Goal: Transaction & Acquisition: Purchase product/service

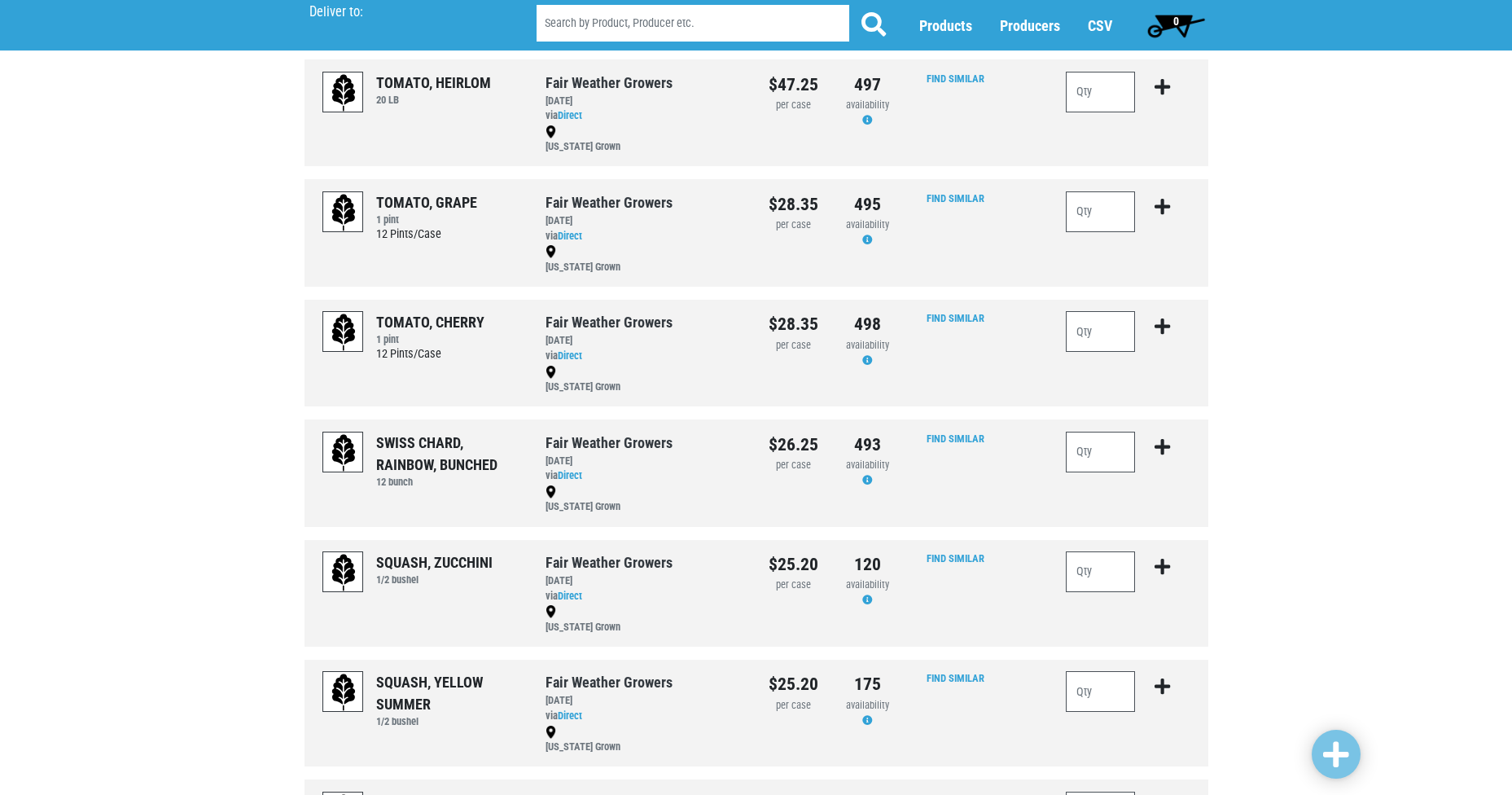
scroll to position [871, 0]
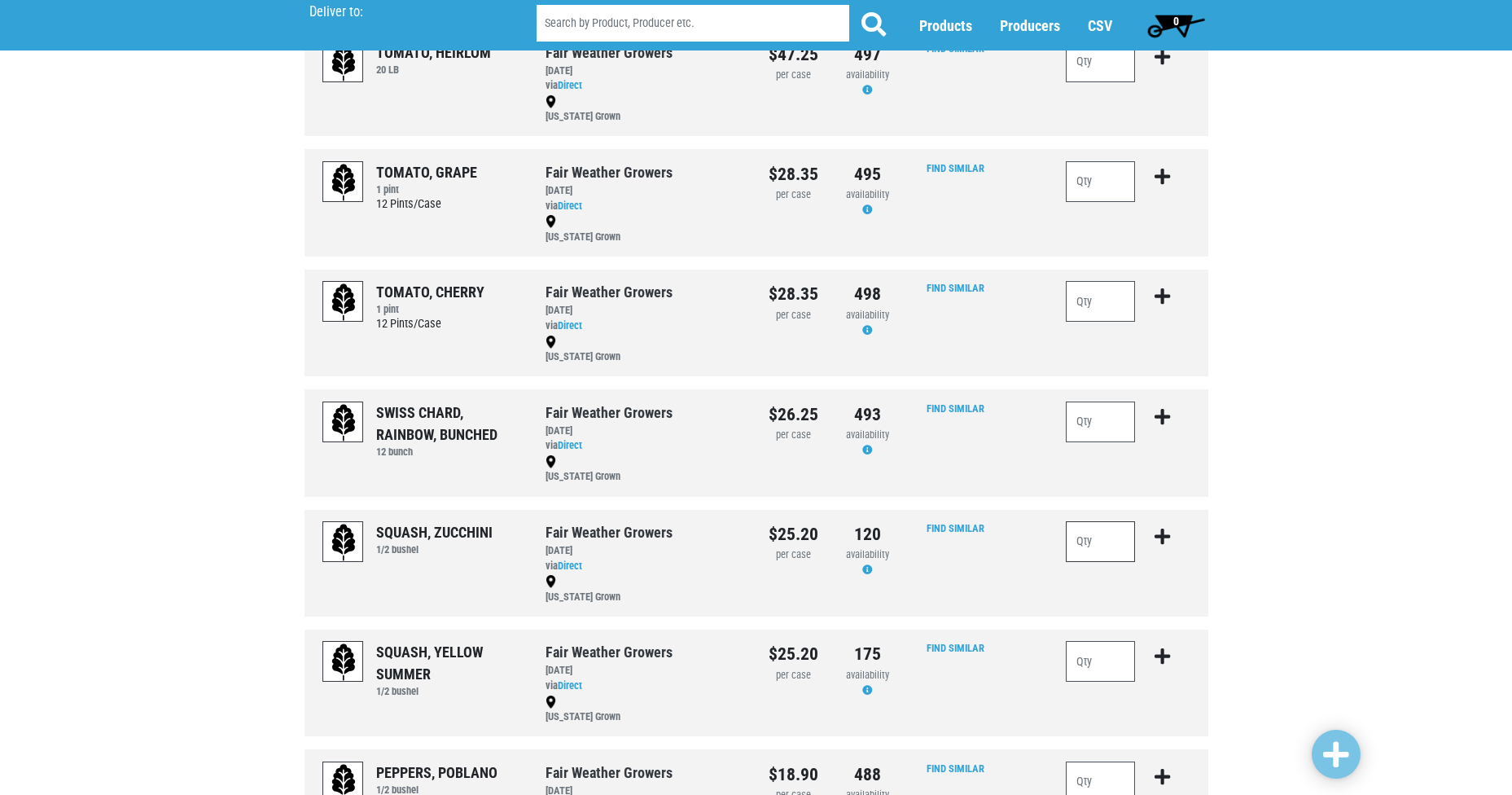
click at [1088, 544] on input "number" at bounding box center [1101, 541] width 70 height 41
type input "3"
click at [1157, 536] on icon "submit" at bounding box center [1162, 536] width 16 height 18
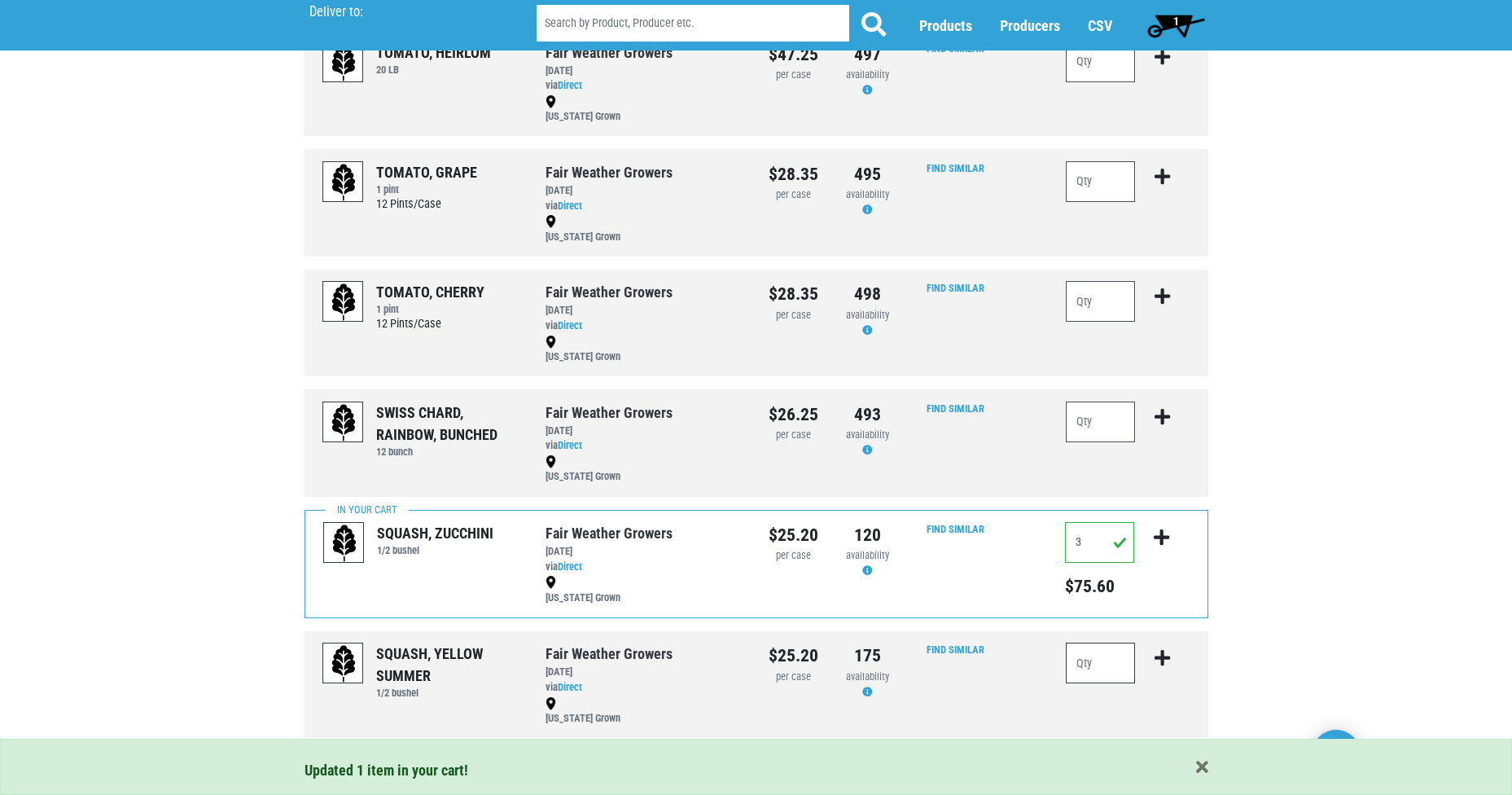
click at [1095, 672] on input "number" at bounding box center [1101, 662] width 70 height 41
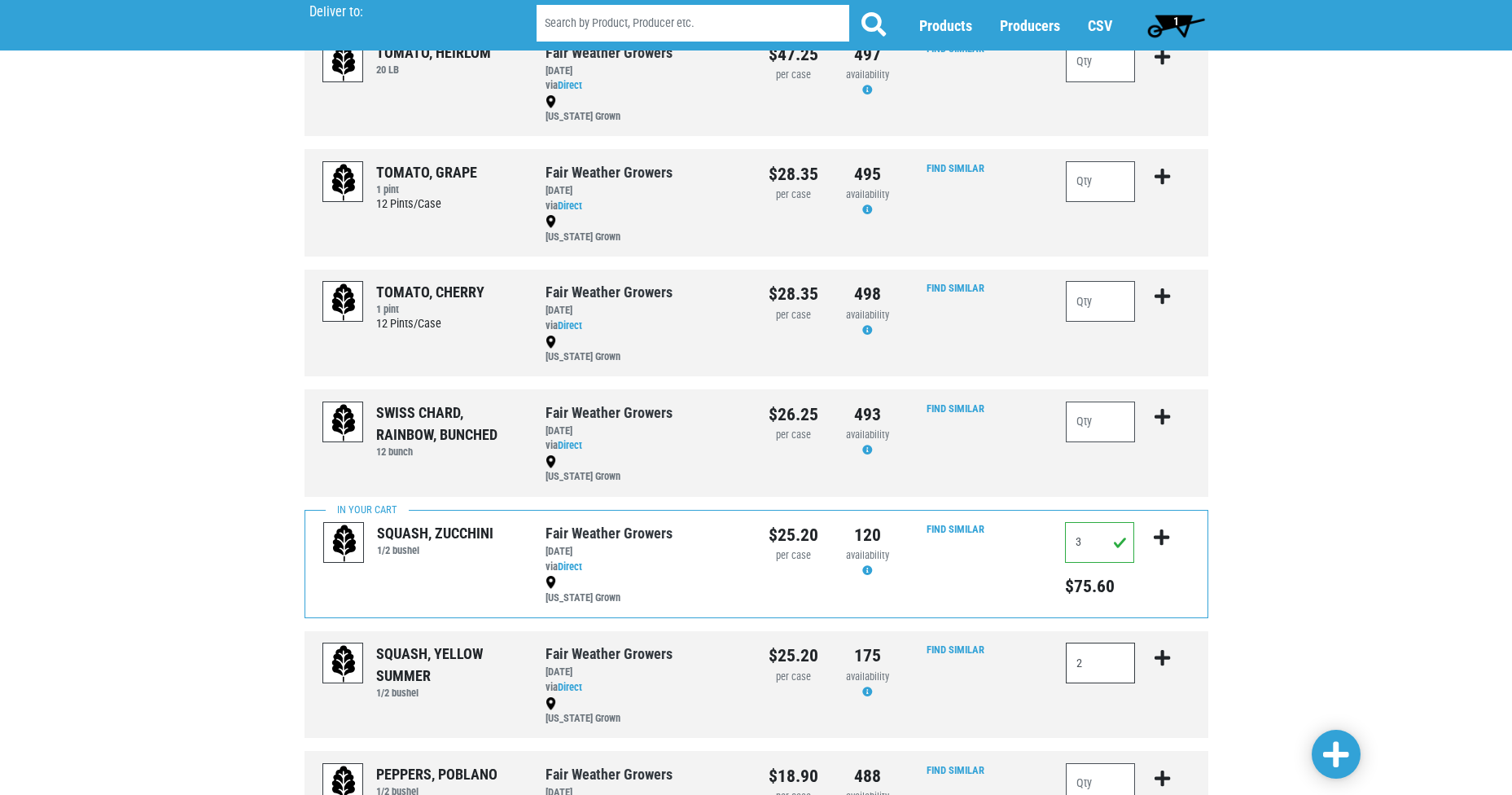
type input "2"
click at [1160, 658] on icon "submit" at bounding box center [1162, 657] width 16 height 18
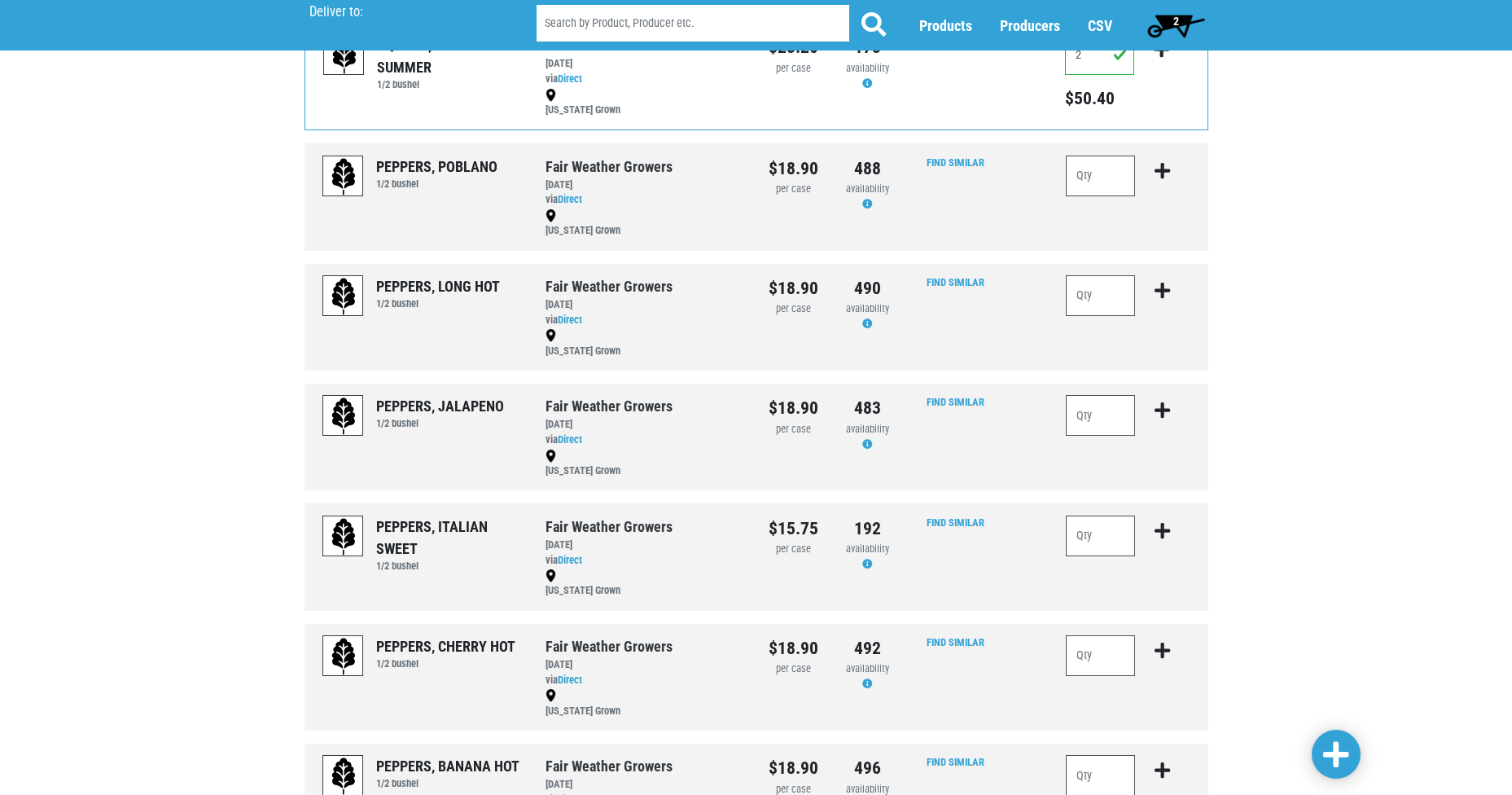
scroll to position [1491, 0]
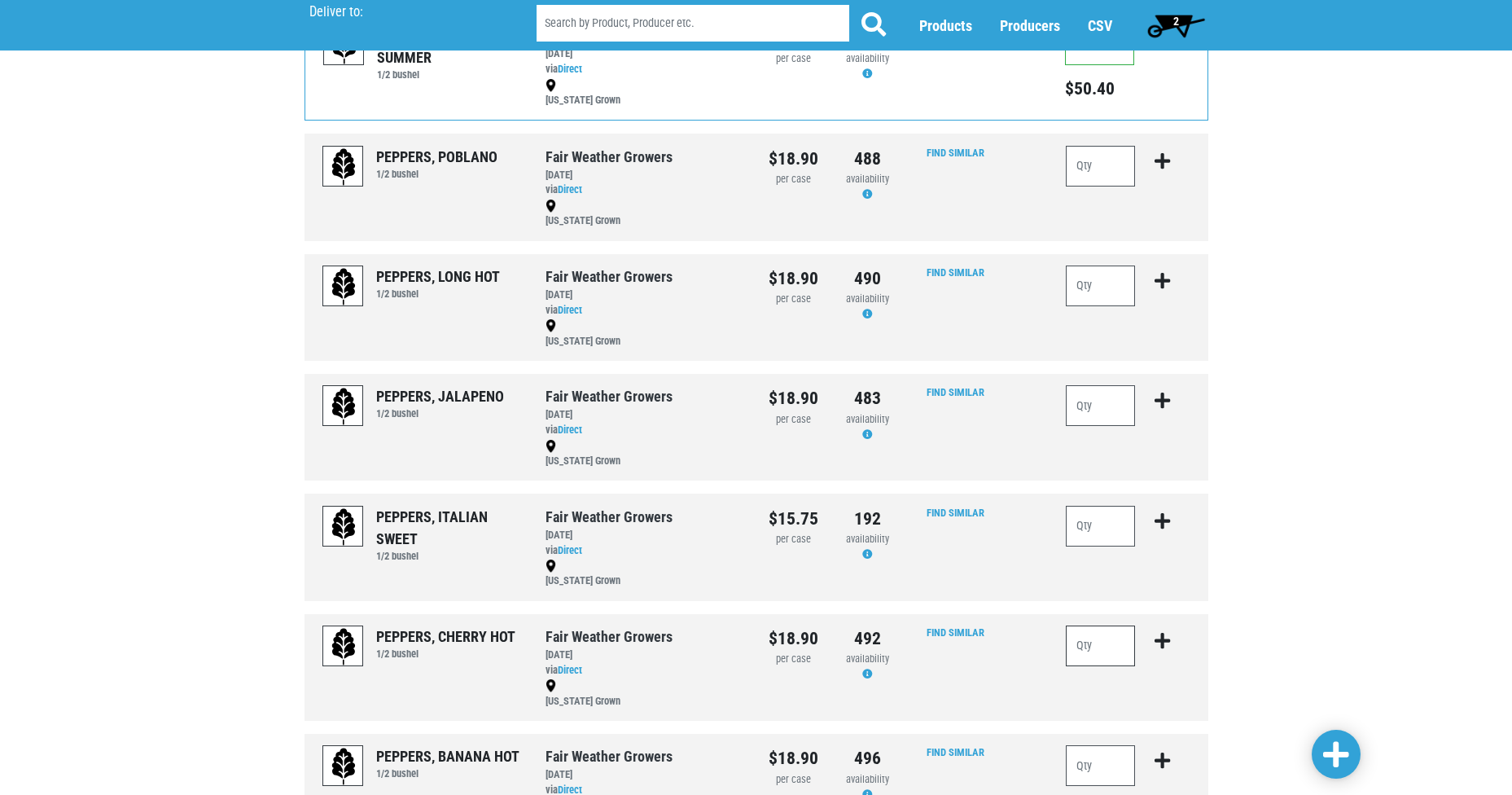
click at [1095, 641] on input "number" at bounding box center [1101, 646] width 70 height 41
type input "1"
click at [1161, 644] on icon "submit" at bounding box center [1162, 641] width 16 height 18
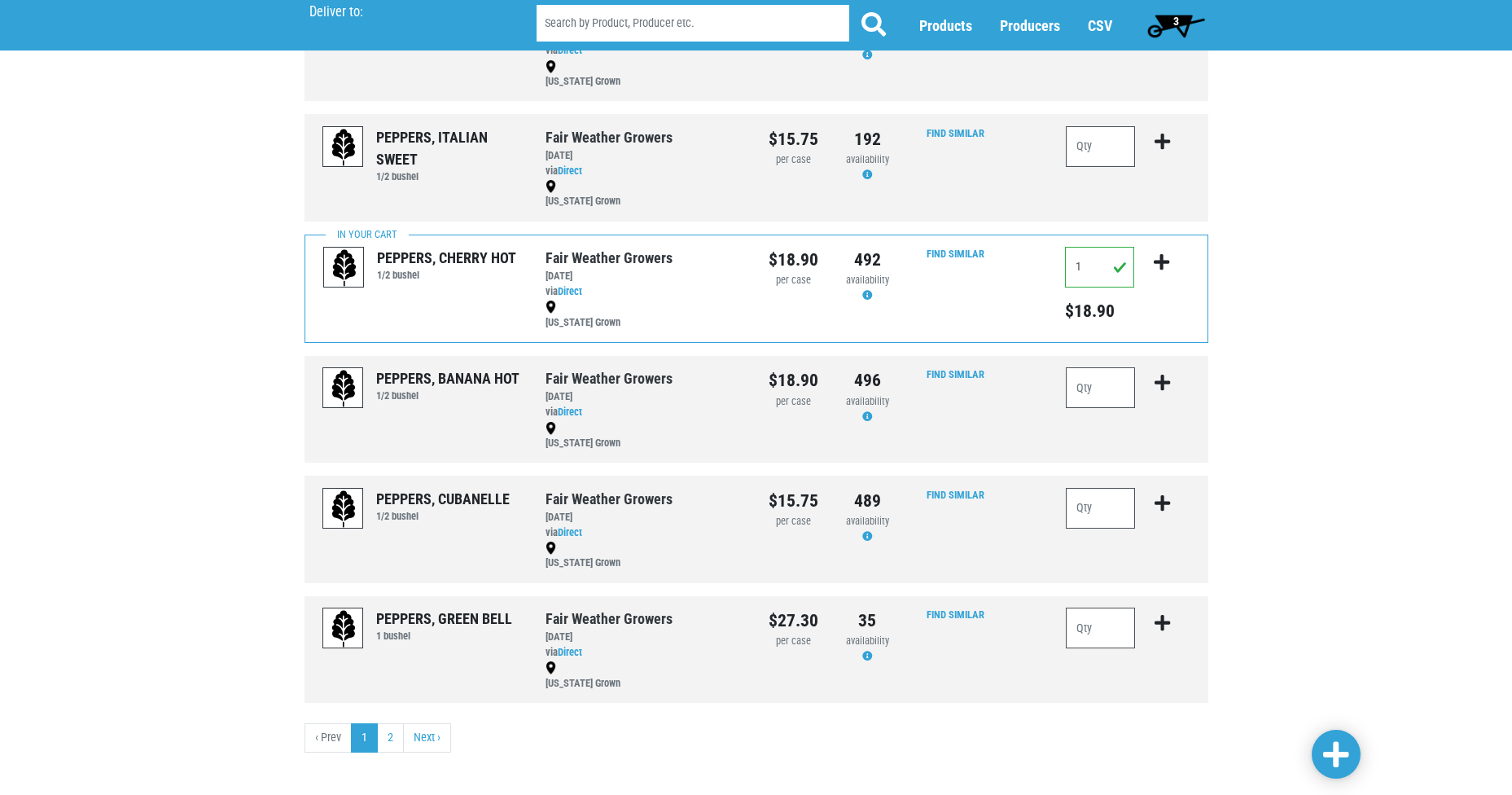
scroll to position [1873, 0]
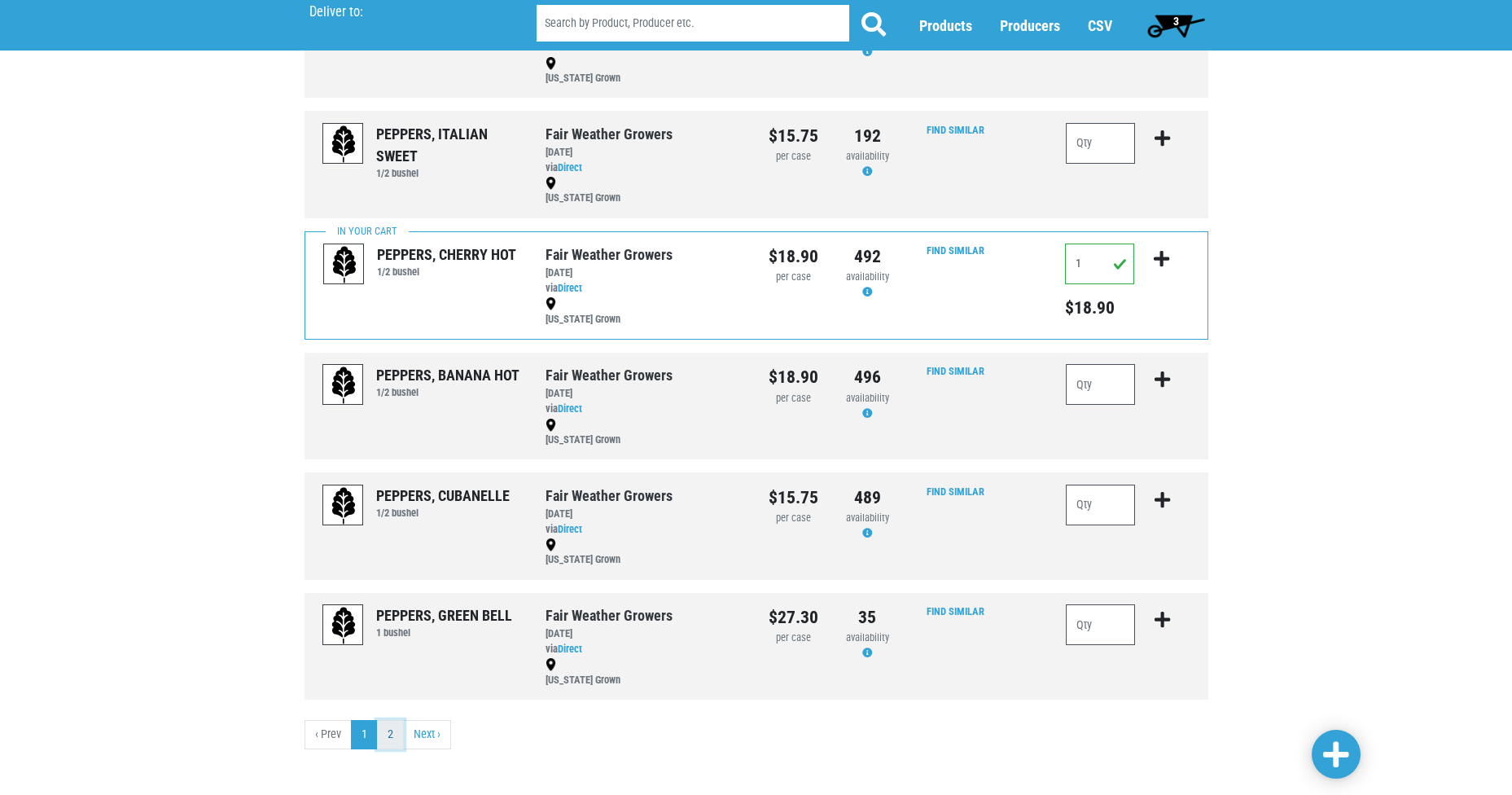
click at [392, 739] on link "2" at bounding box center [391, 734] width 27 height 29
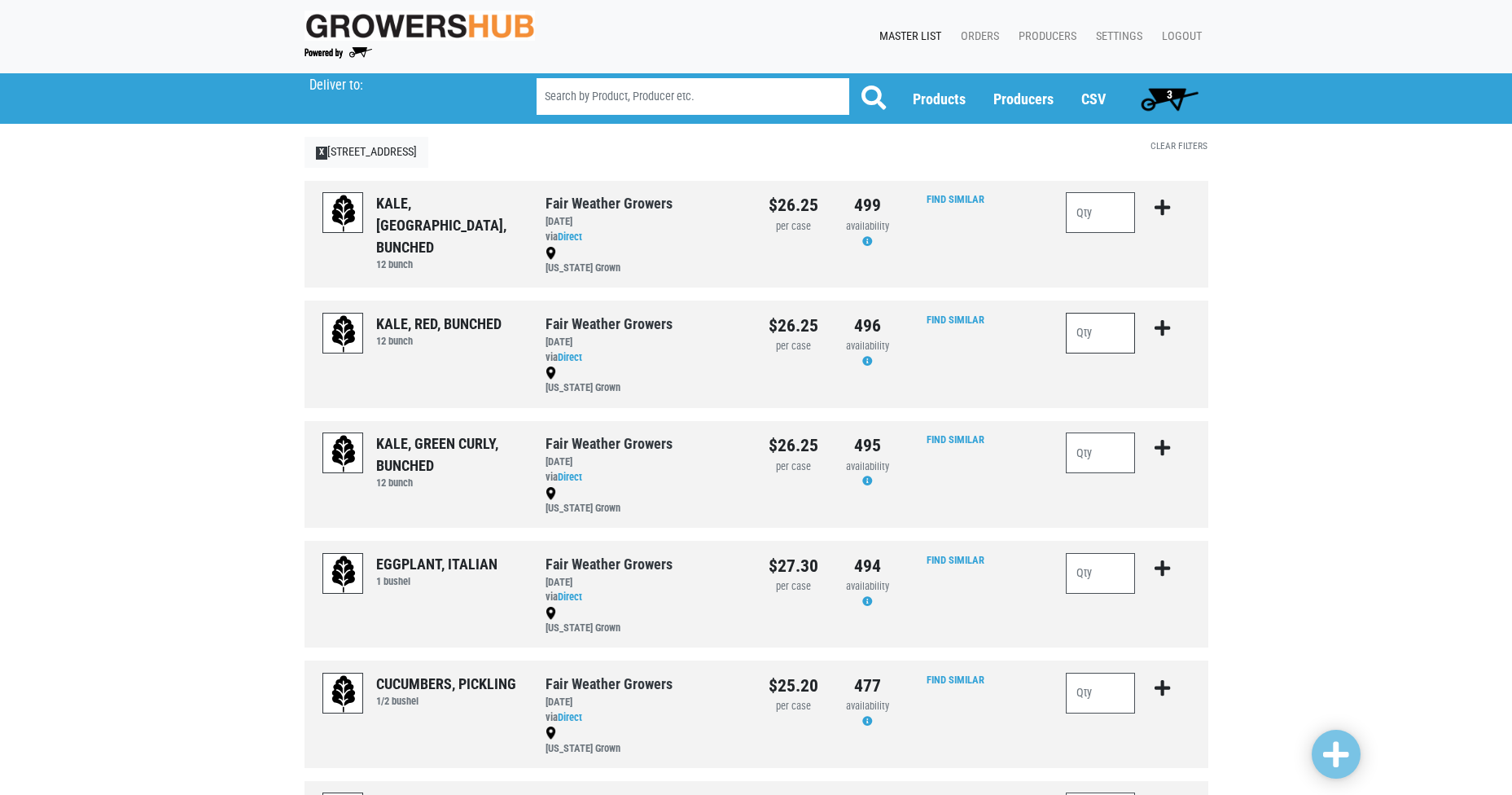
click at [1103, 337] on input "number" at bounding box center [1101, 332] width 70 height 41
type input "1"
click at [1163, 322] on icon "submit" at bounding box center [1162, 327] width 16 height 18
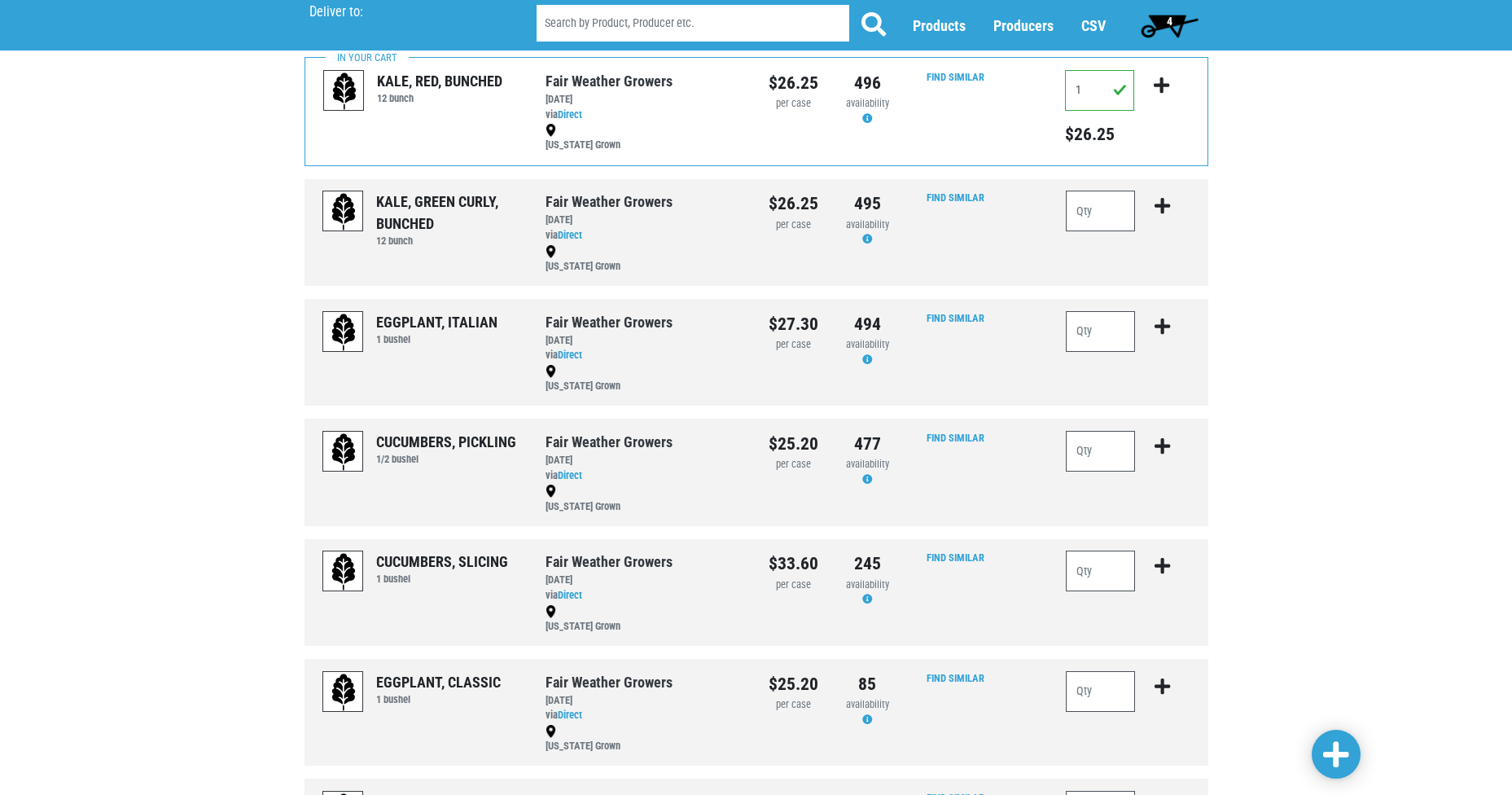
scroll to position [252, 0]
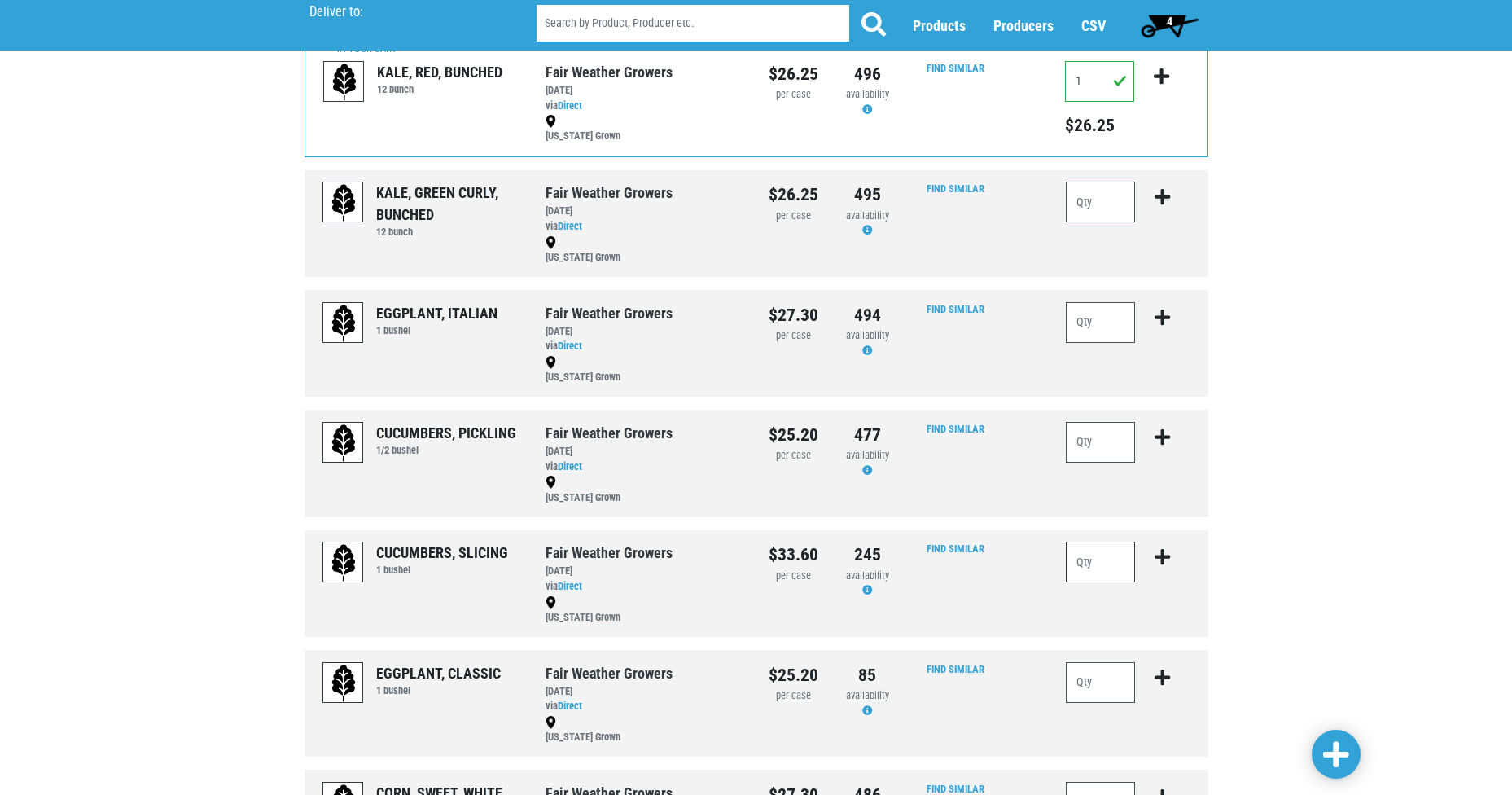
click at [1092, 565] on input "number" at bounding box center [1101, 562] width 70 height 41
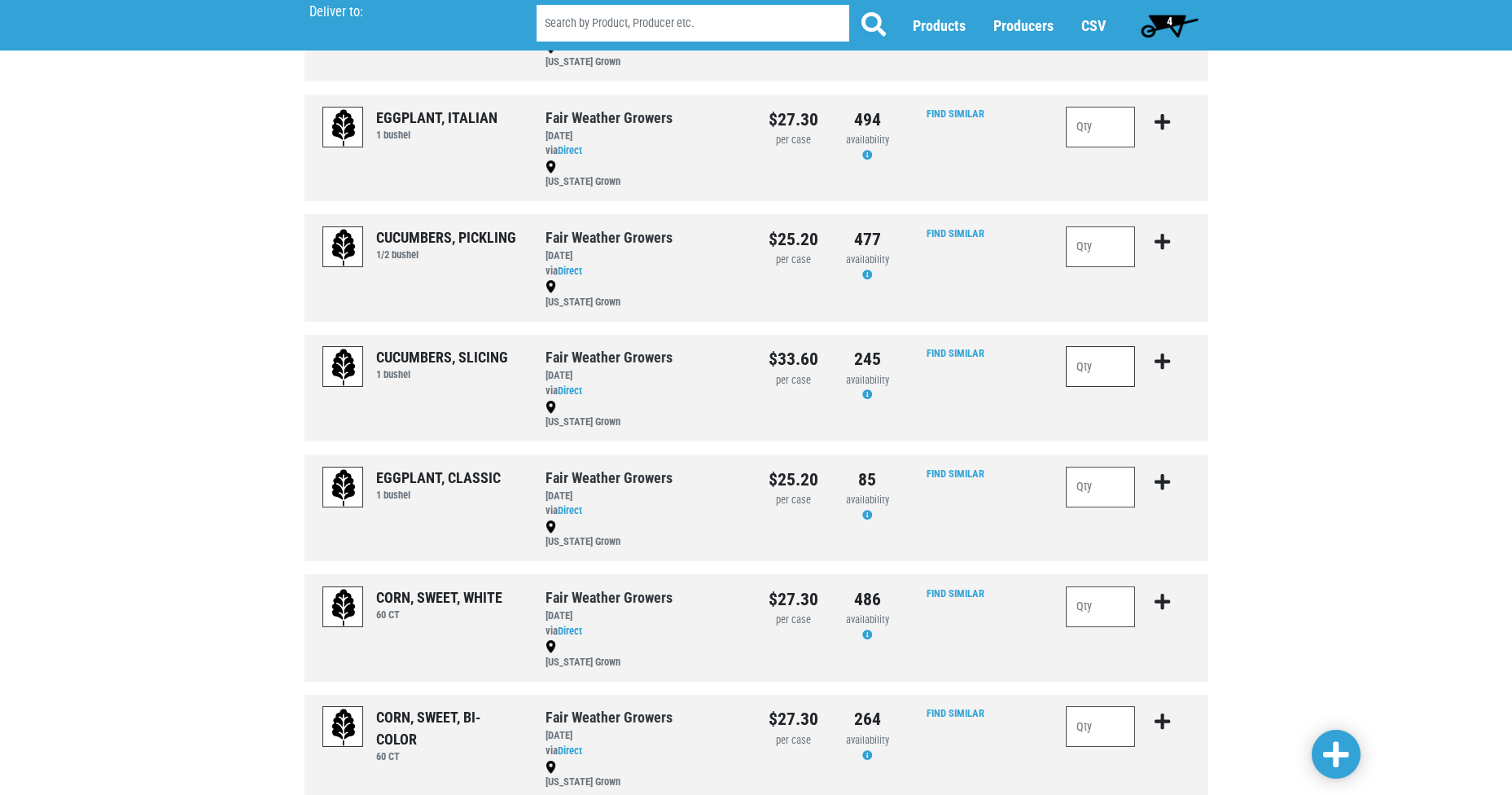
scroll to position [480, 0]
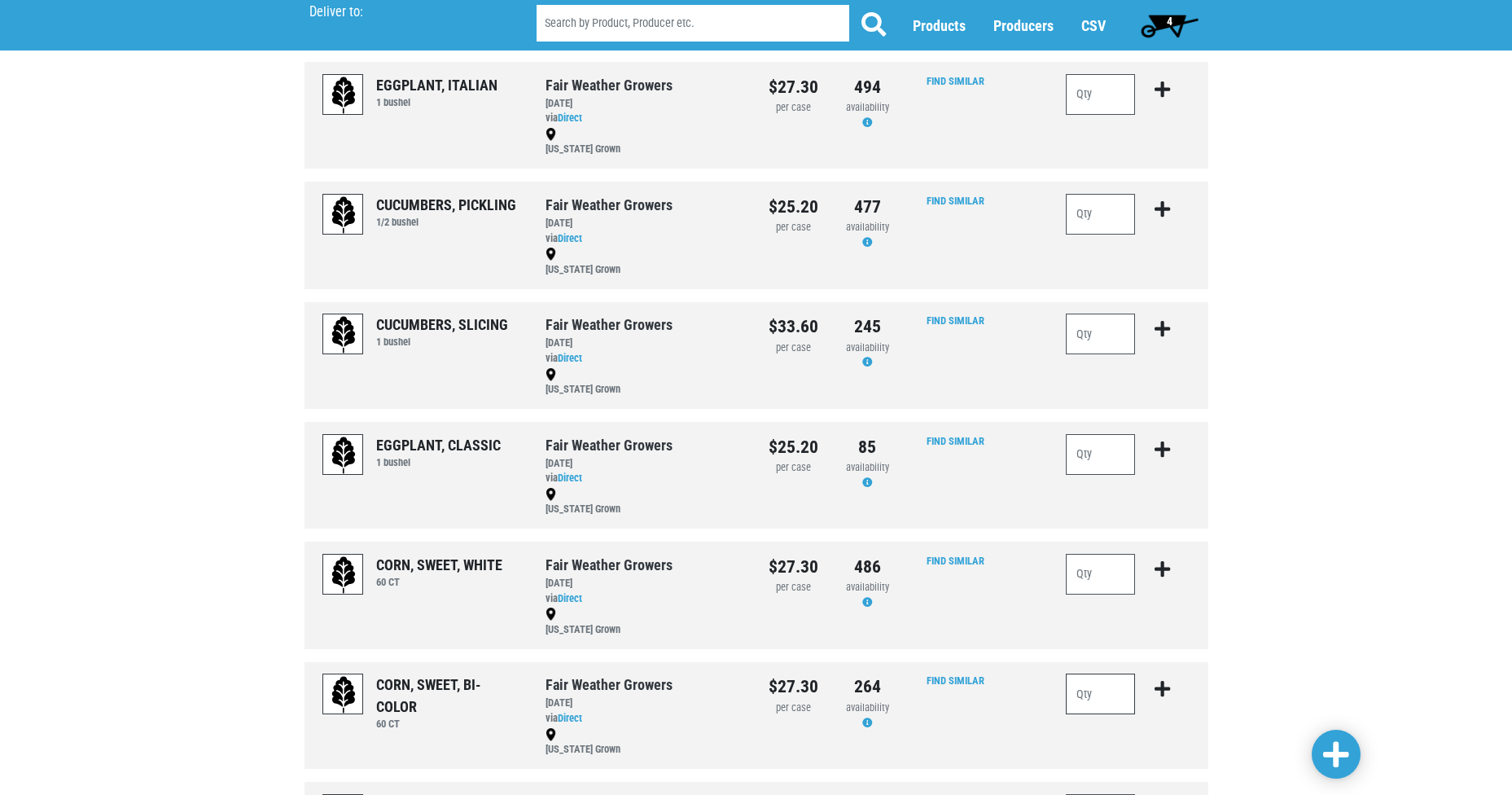
click at [1091, 691] on input "number" at bounding box center [1101, 694] width 70 height 41
type input "2"
click at [1159, 689] on icon "submit" at bounding box center [1162, 688] width 16 height 18
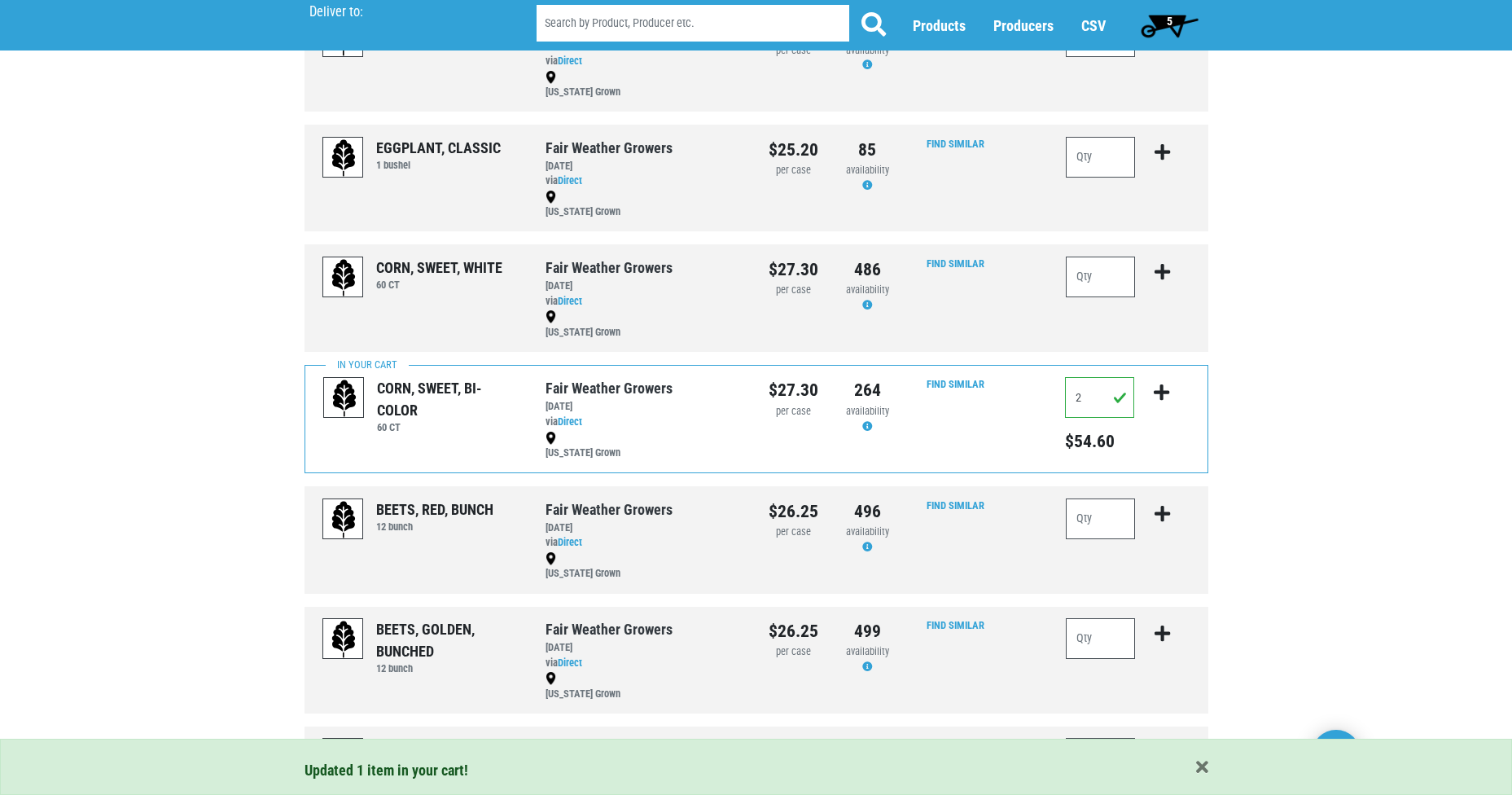
scroll to position [798, 0]
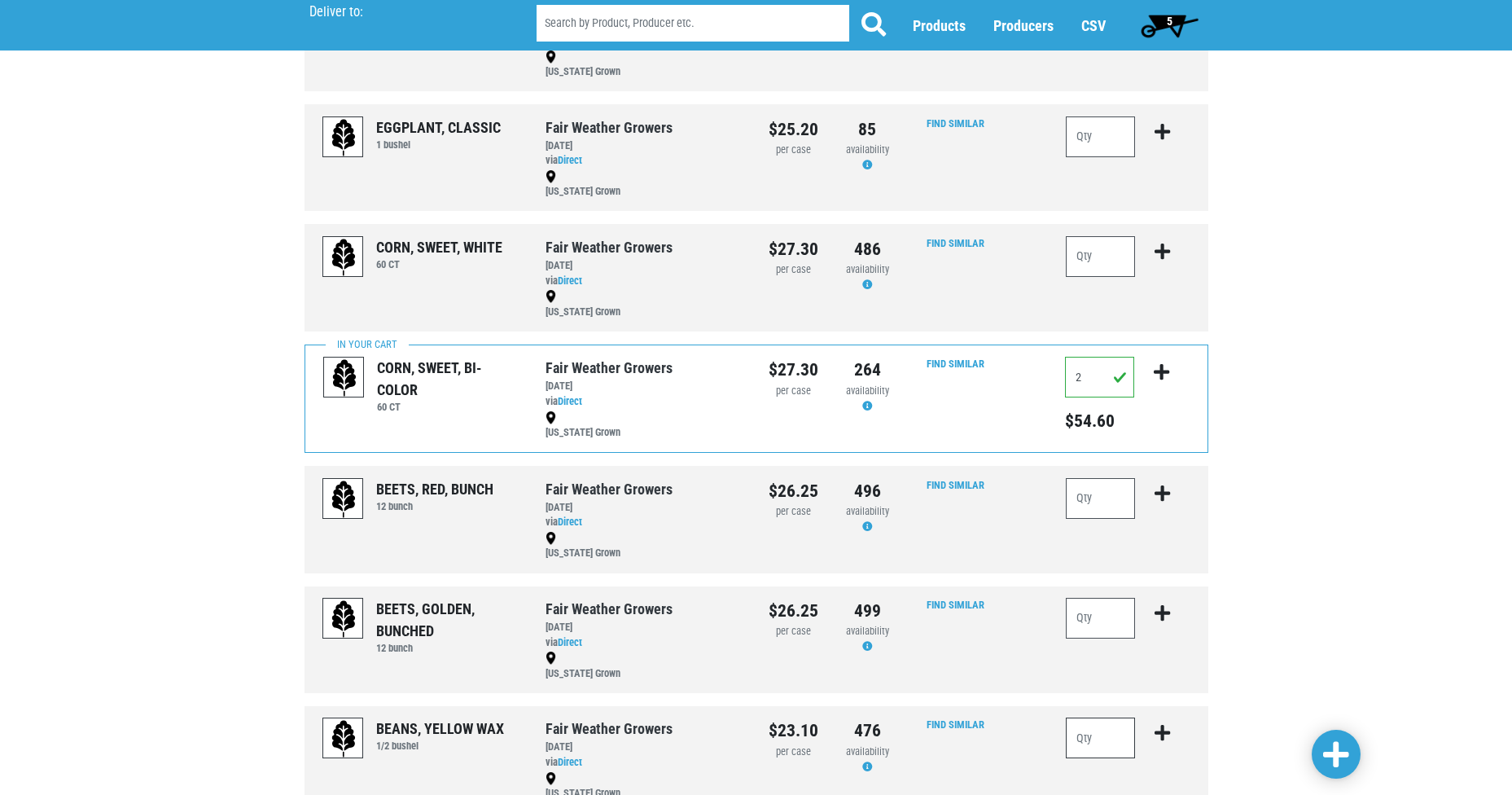
drag, startPoint x: 1078, startPoint y: 731, endPoint x: 1138, endPoint y: 747, distance: 62.1
click at [1081, 731] on input "number" at bounding box center [1101, 737] width 70 height 41
type input "1"
click at [1155, 734] on icon "submit" at bounding box center [1162, 732] width 16 height 18
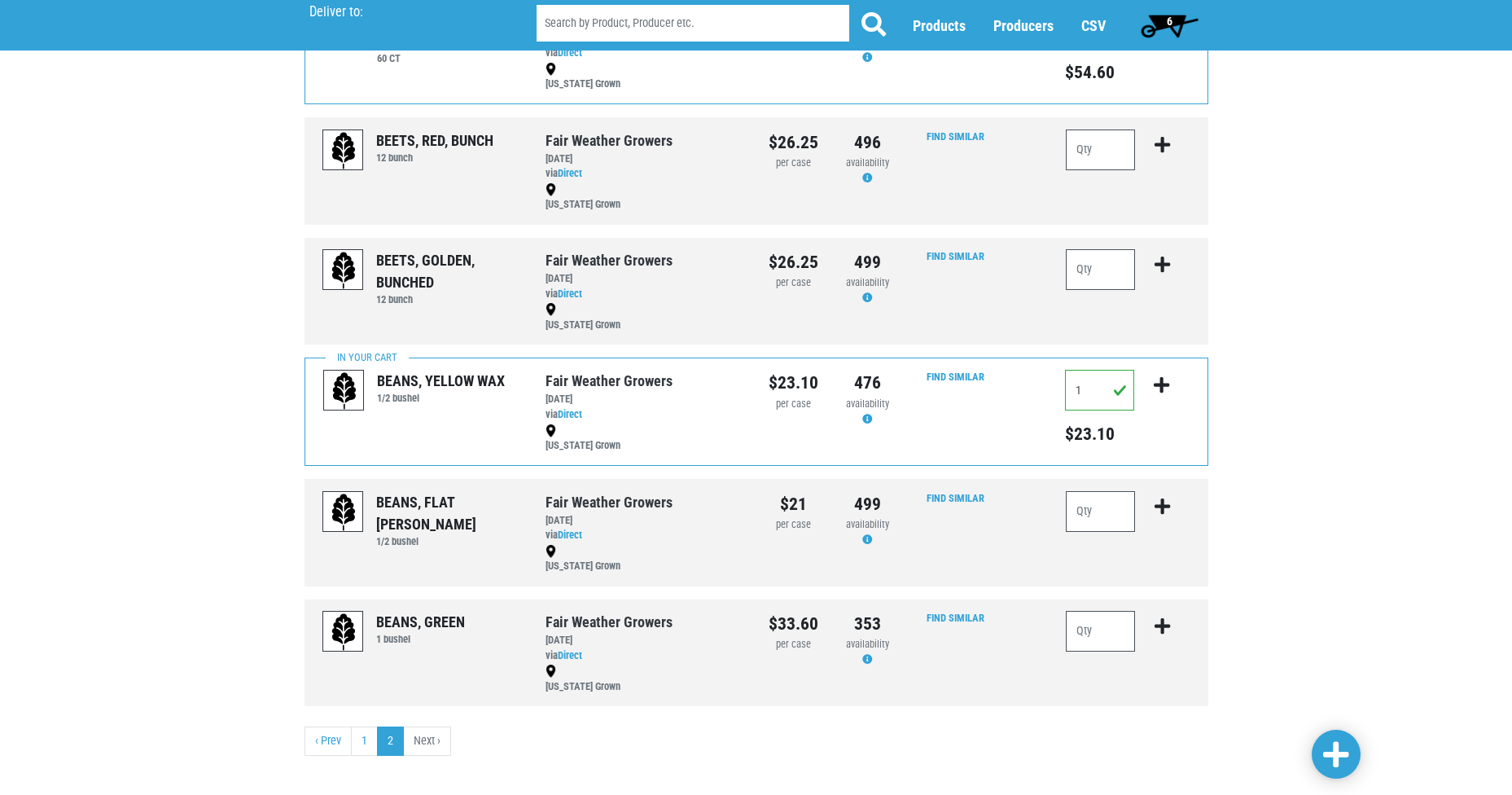
scroll to position [1157, 0]
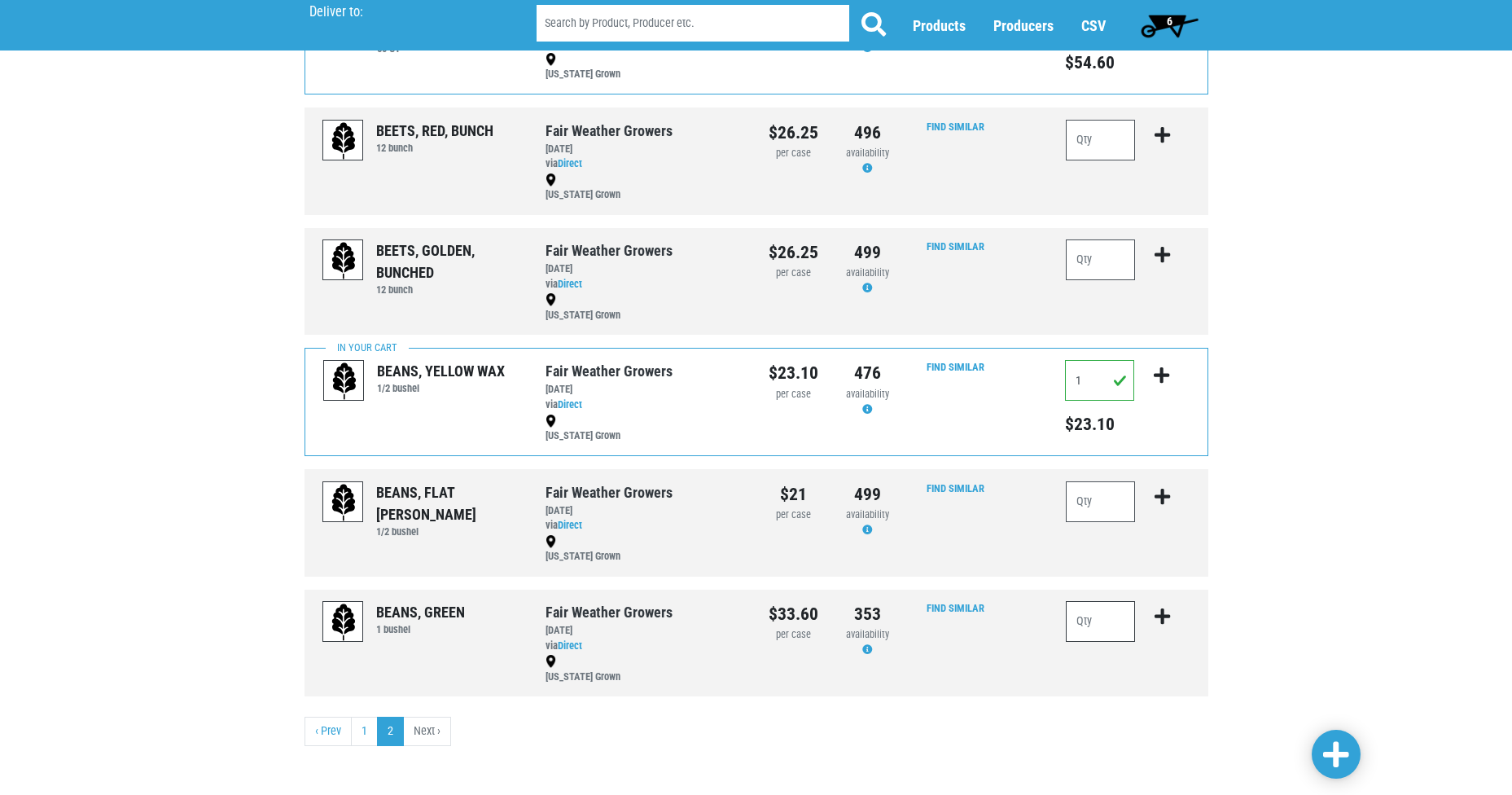
drag, startPoint x: 1086, startPoint y: 626, endPoint x: 1131, endPoint y: 623, distance: 45.1
click at [1089, 628] on input "number" at bounding box center [1101, 621] width 70 height 41
type input "2"
click at [1166, 618] on icon "submit" at bounding box center [1162, 616] width 16 height 18
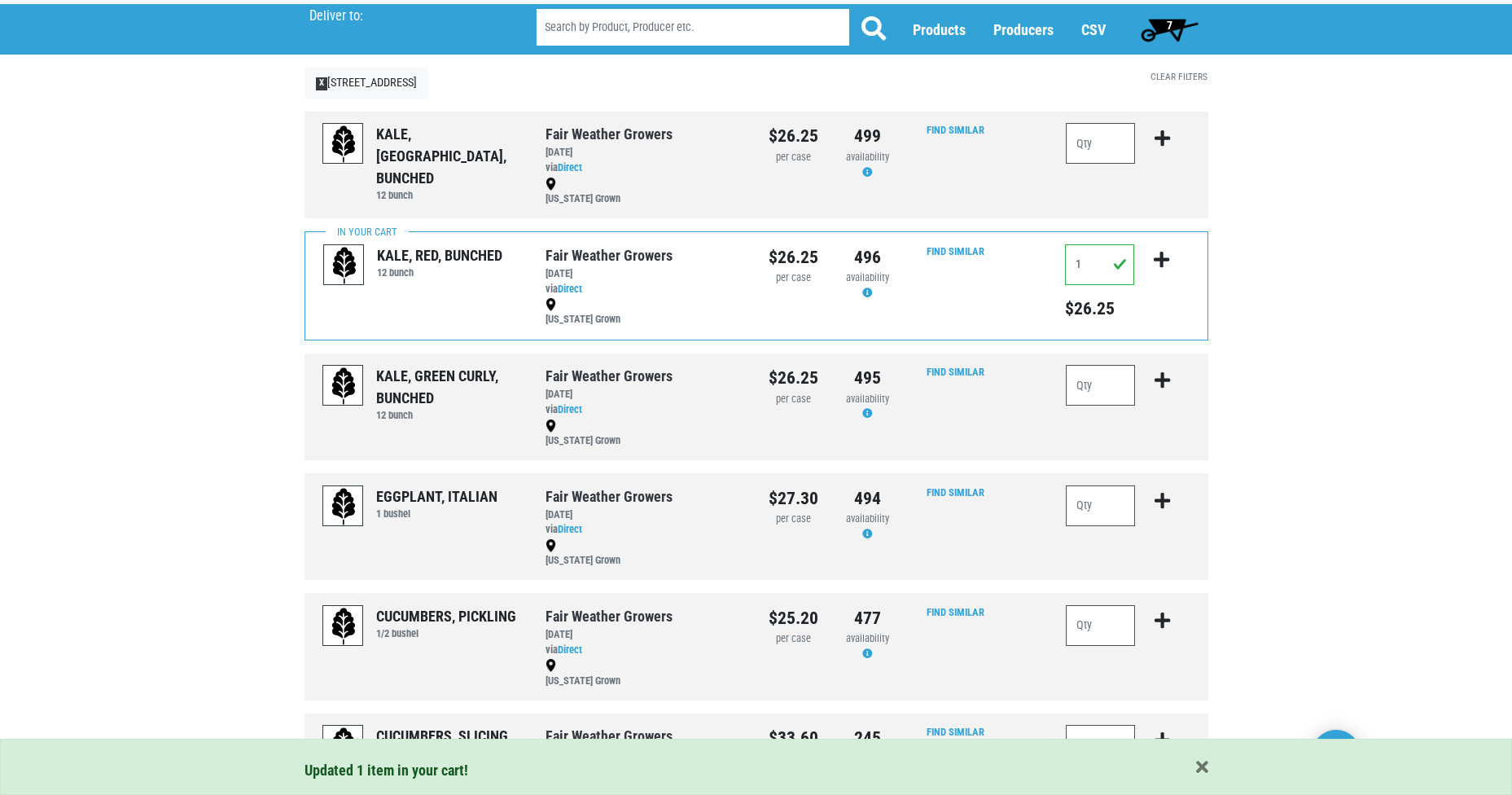
scroll to position [0, 0]
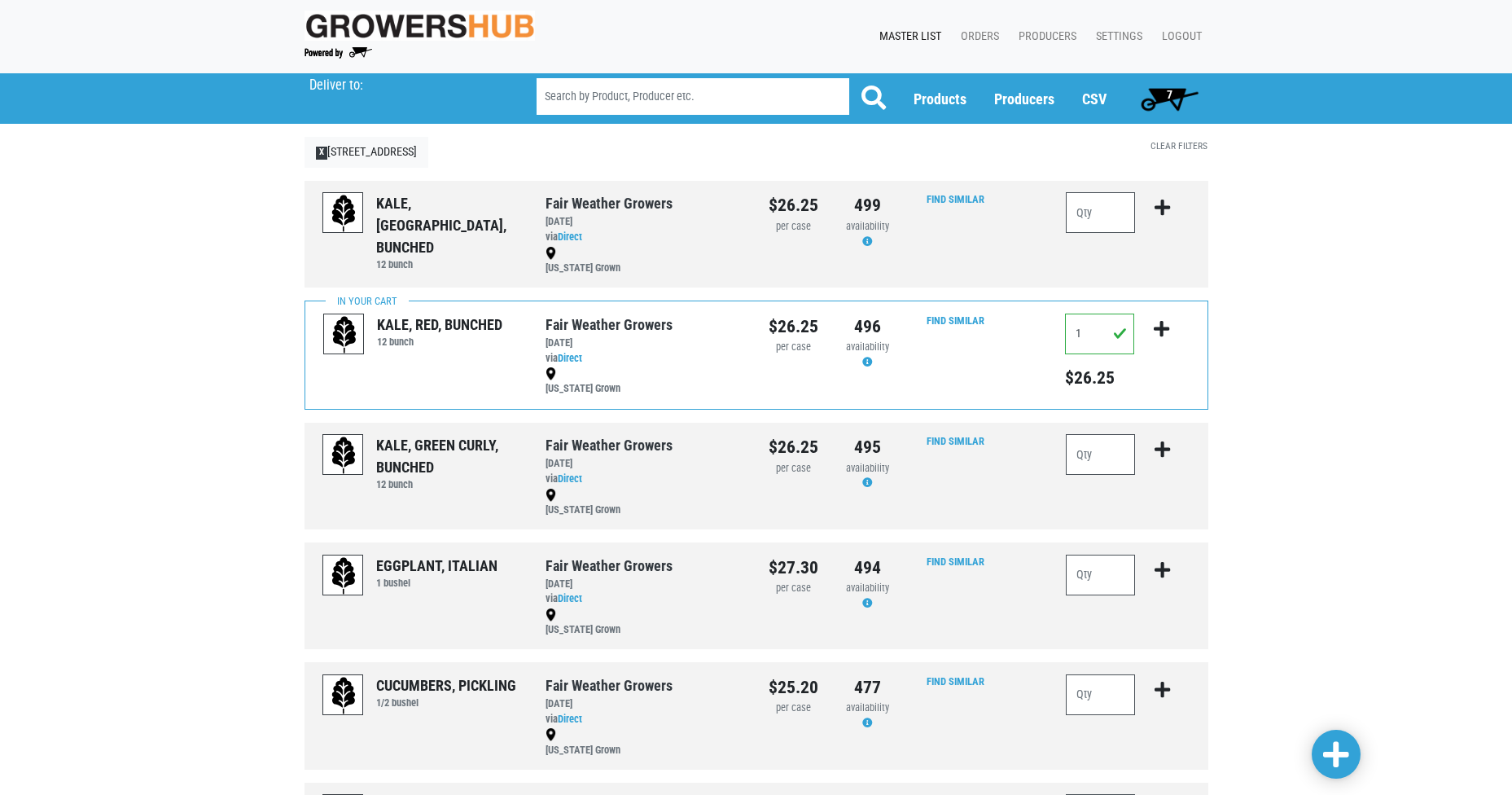
click at [1169, 97] on span "7" at bounding box center [1169, 94] width 6 height 13
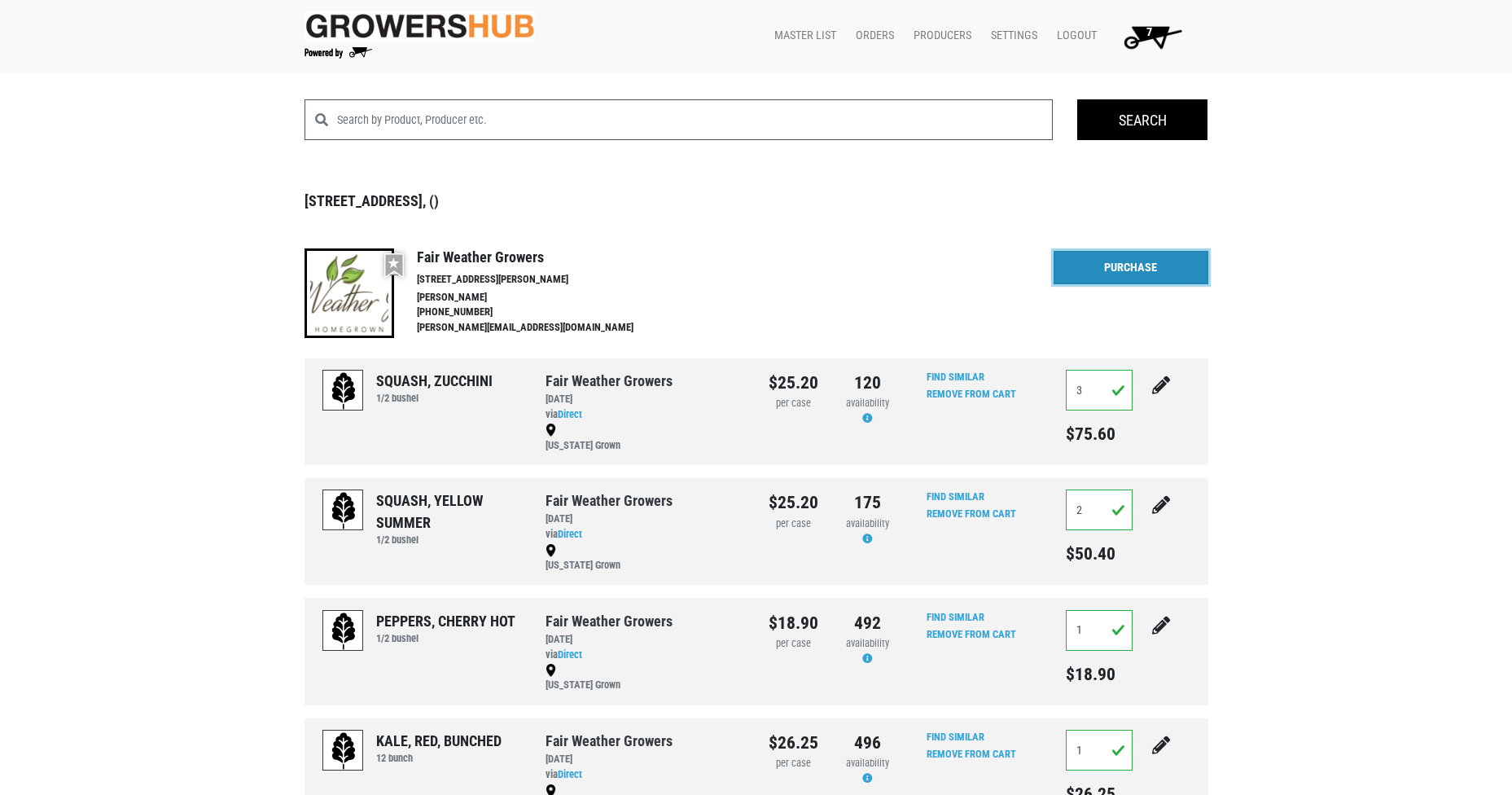
click at [1122, 264] on link "Purchase" at bounding box center [1130, 267] width 154 height 34
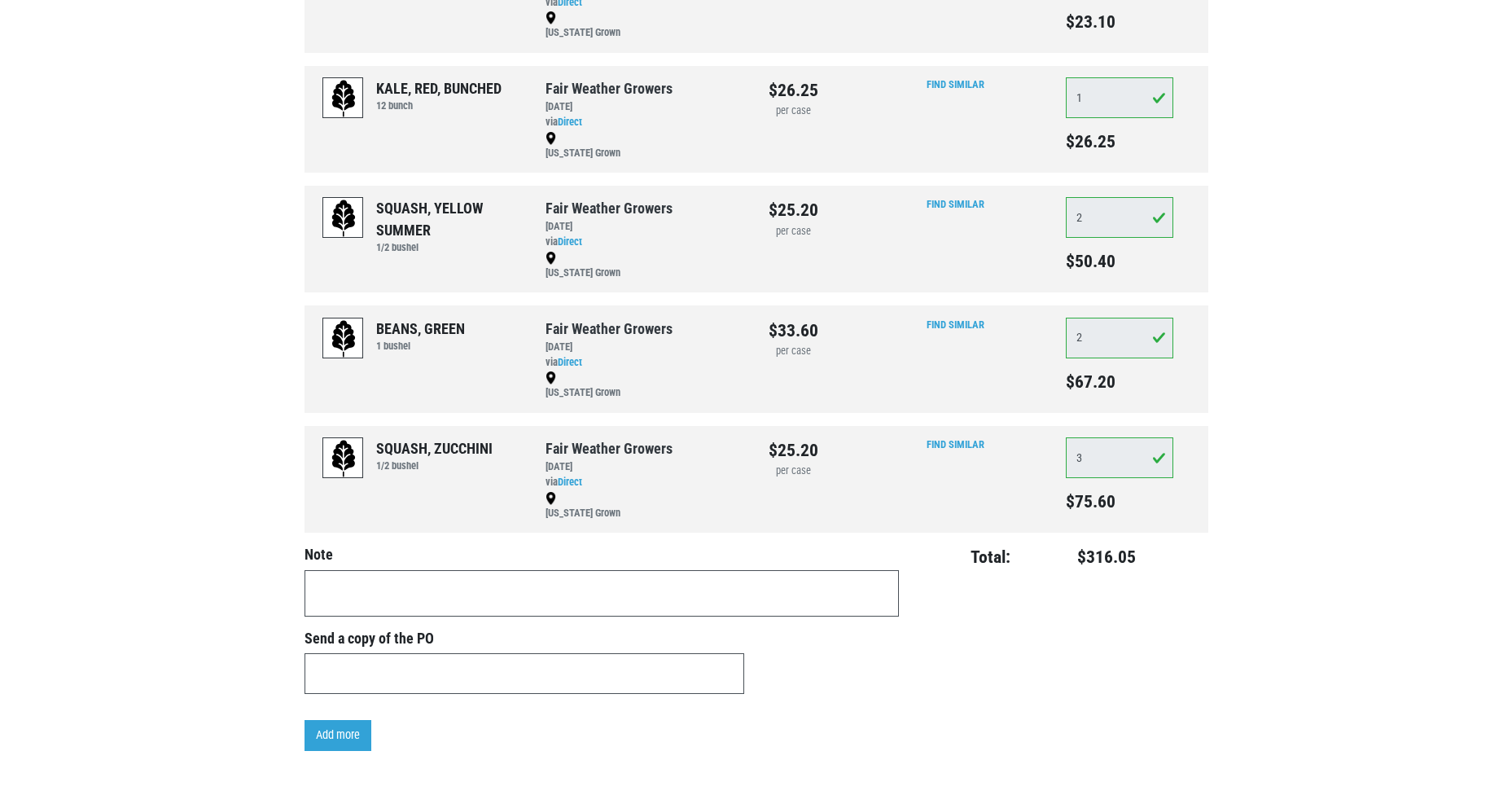
scroll to position [621, 0]
click at [340, 734] on link "Add more" at bounding box center [338, 733] width 67 height 31
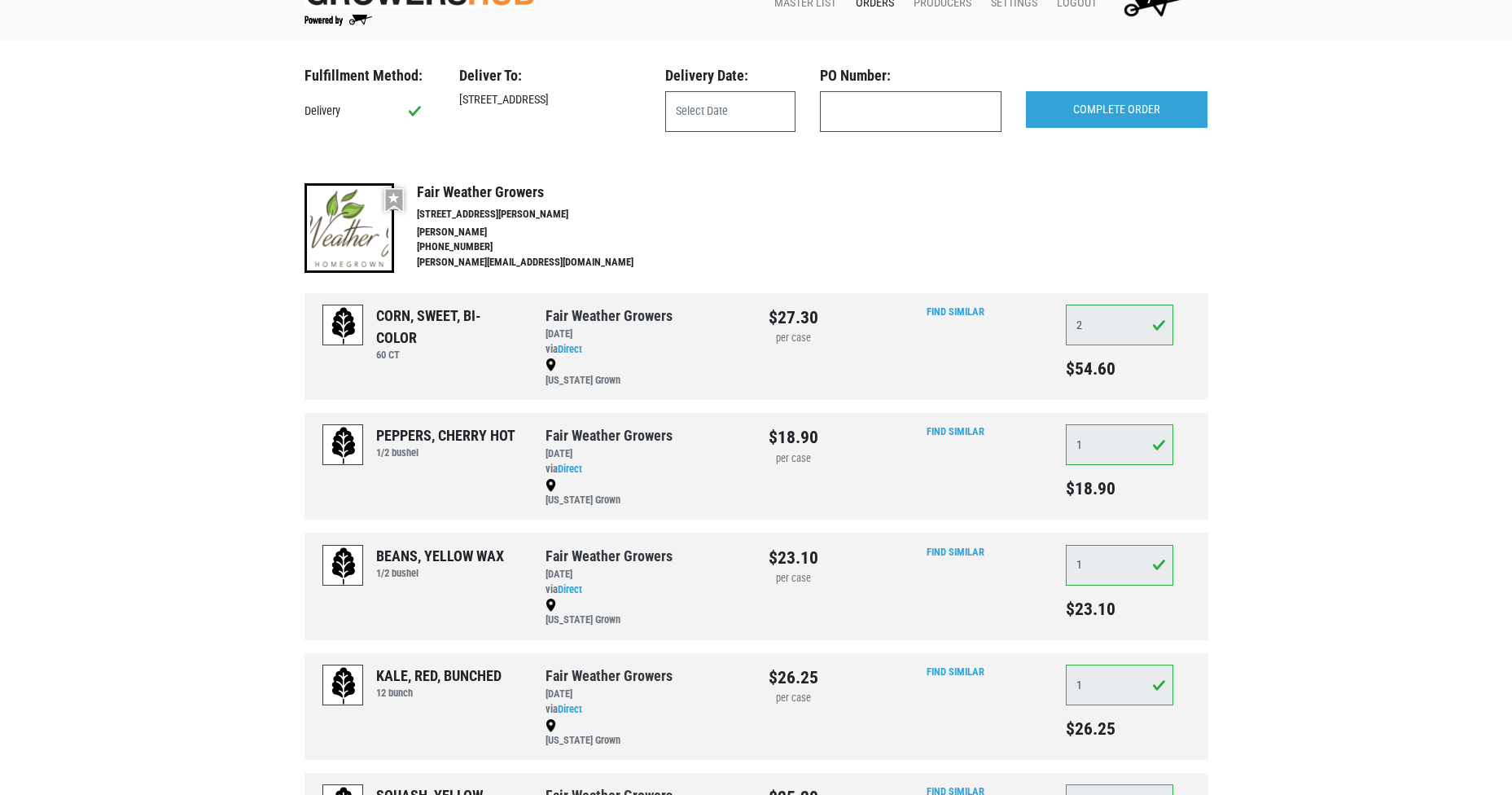
scroll to position [0, 0]
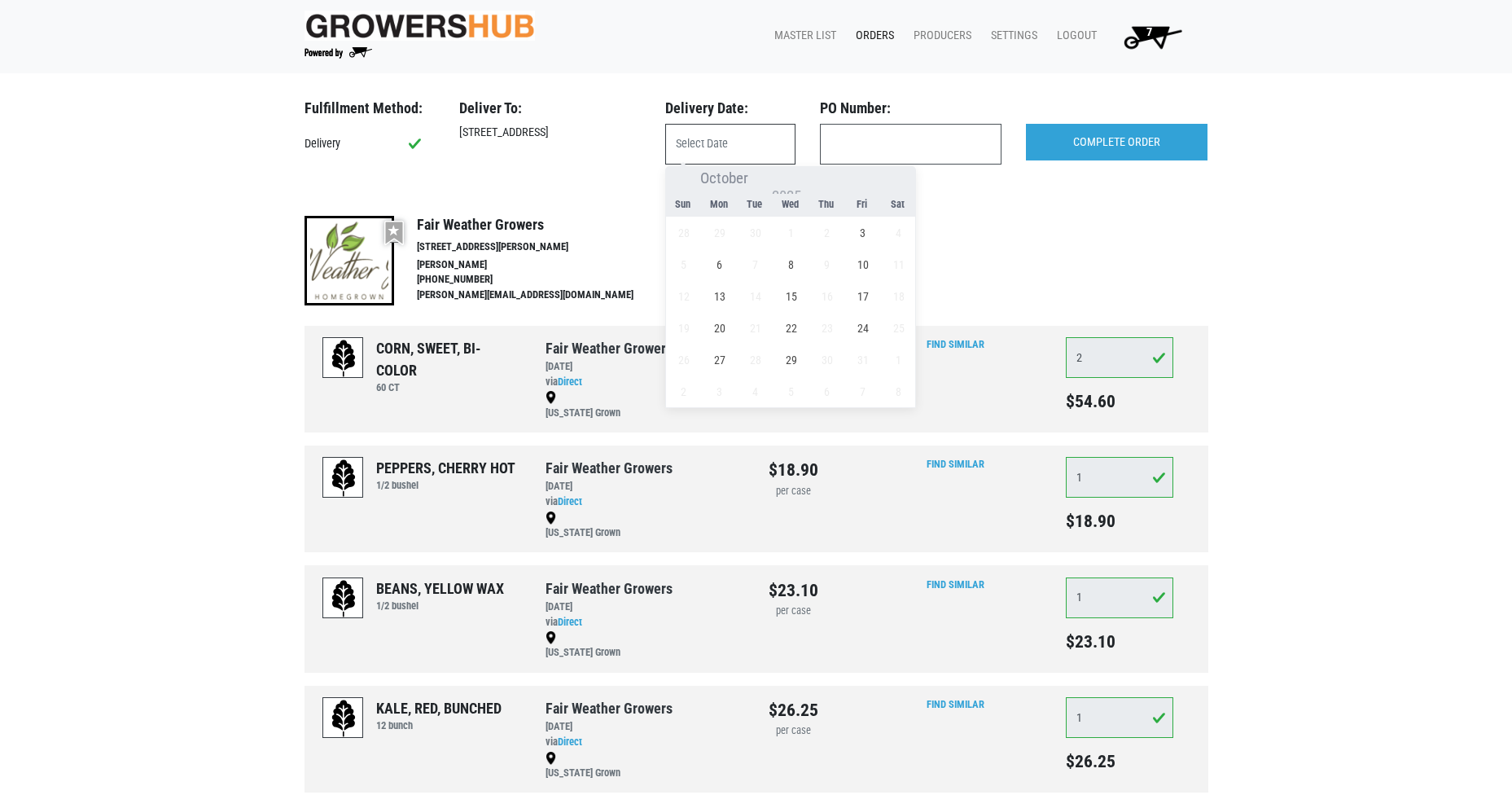
click at [716, 146] on input "text" at bounding box center [731, 144] width 130 height 41
click at [867, 229] on span "3" at bounding box center [862, 232] width 32 height 32
type input "[DATE]"
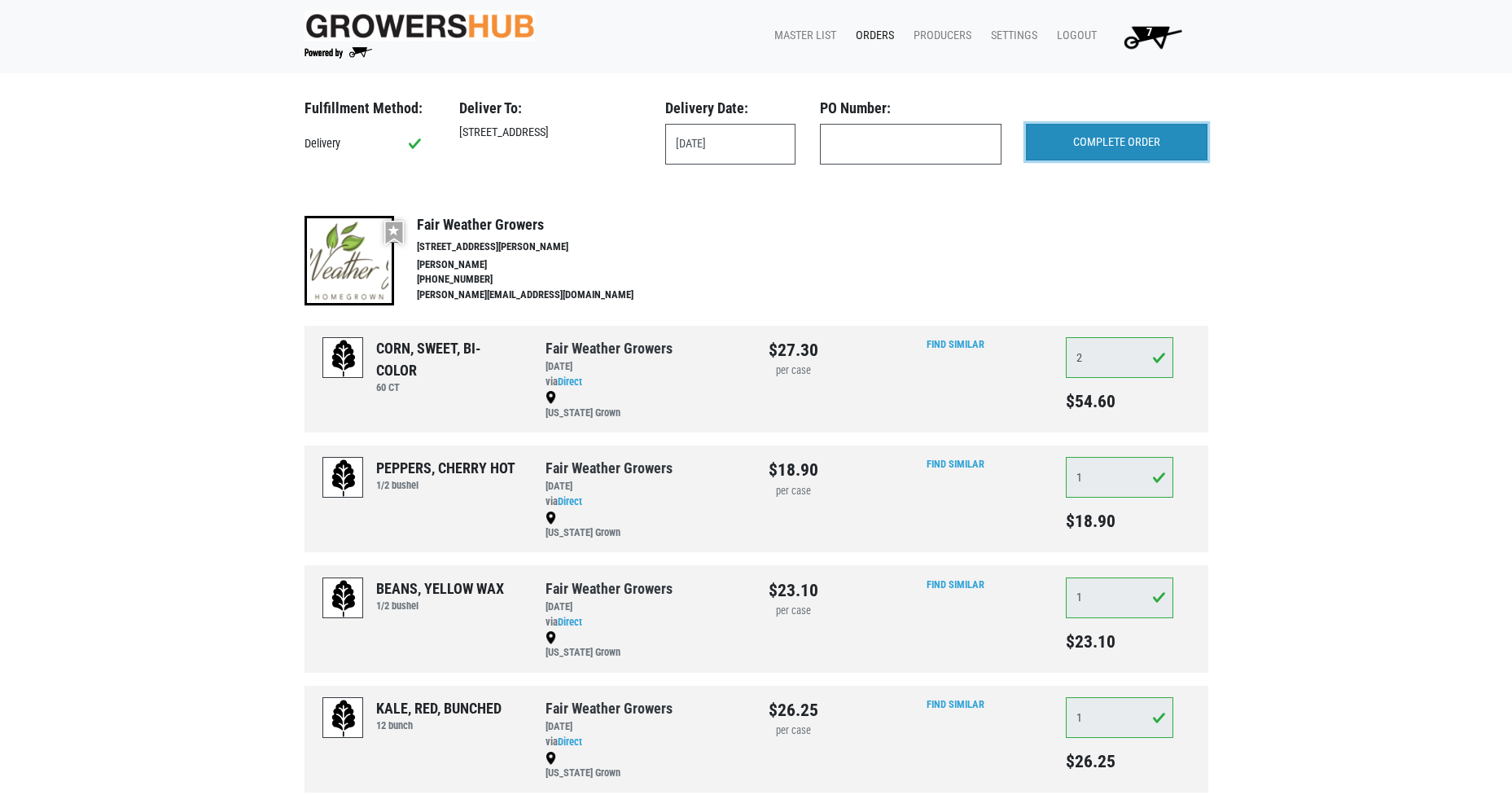
click at [1120, 151] on input "COMPLETE ORDER" at bounding box center [1116, 142] width 181 height 38
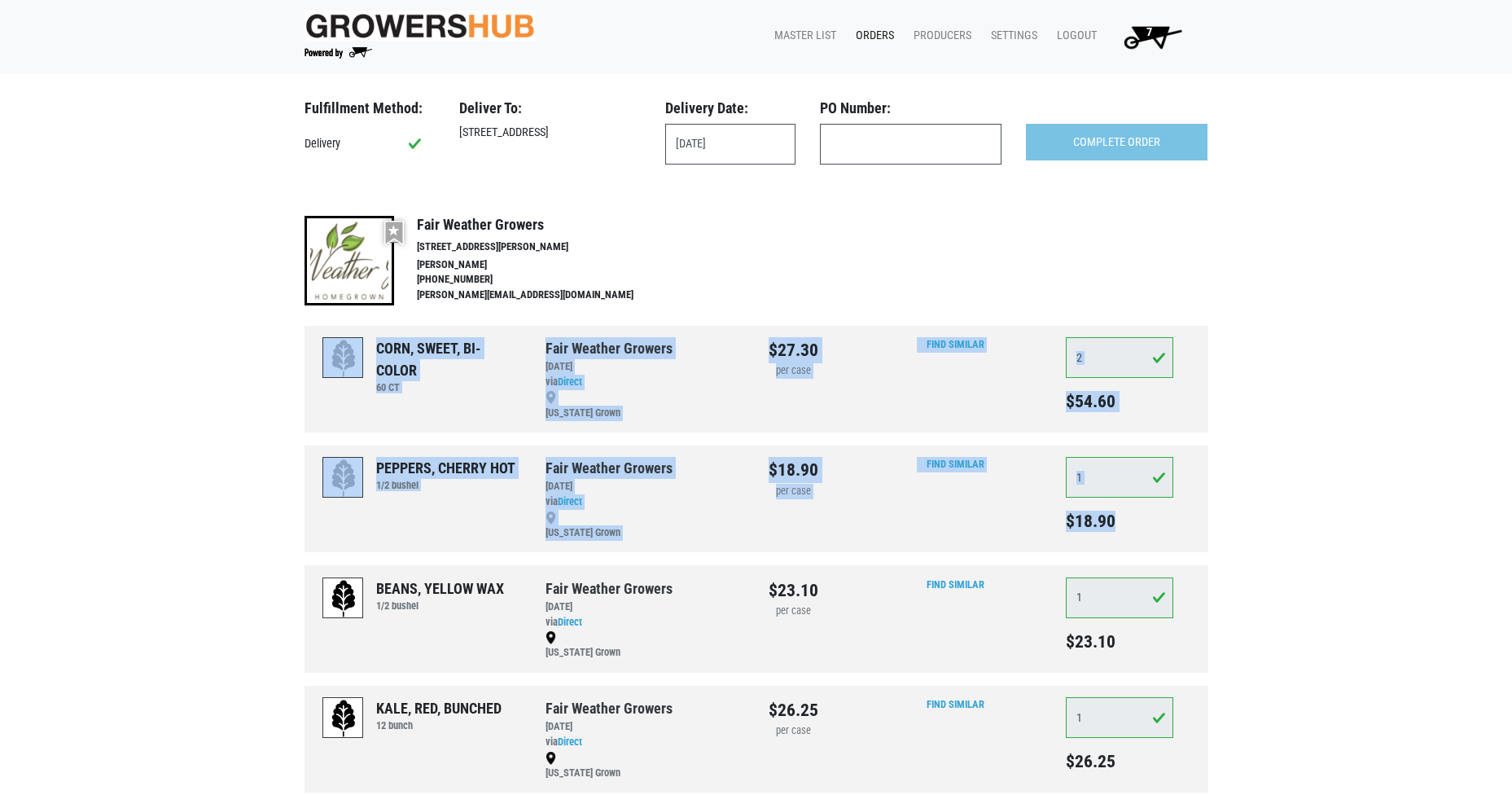
drag, startPoint x: 1509, startPoint y: 231, endPoint x: 1530, endPoint y: 461, distance: 231.0
click at [1511, 461] on html "Growers Hub 7 Master List Orders Producers Settings Logout 7 Fulfillment Method…" at bounding box center [756, 398] width 1512 height 795
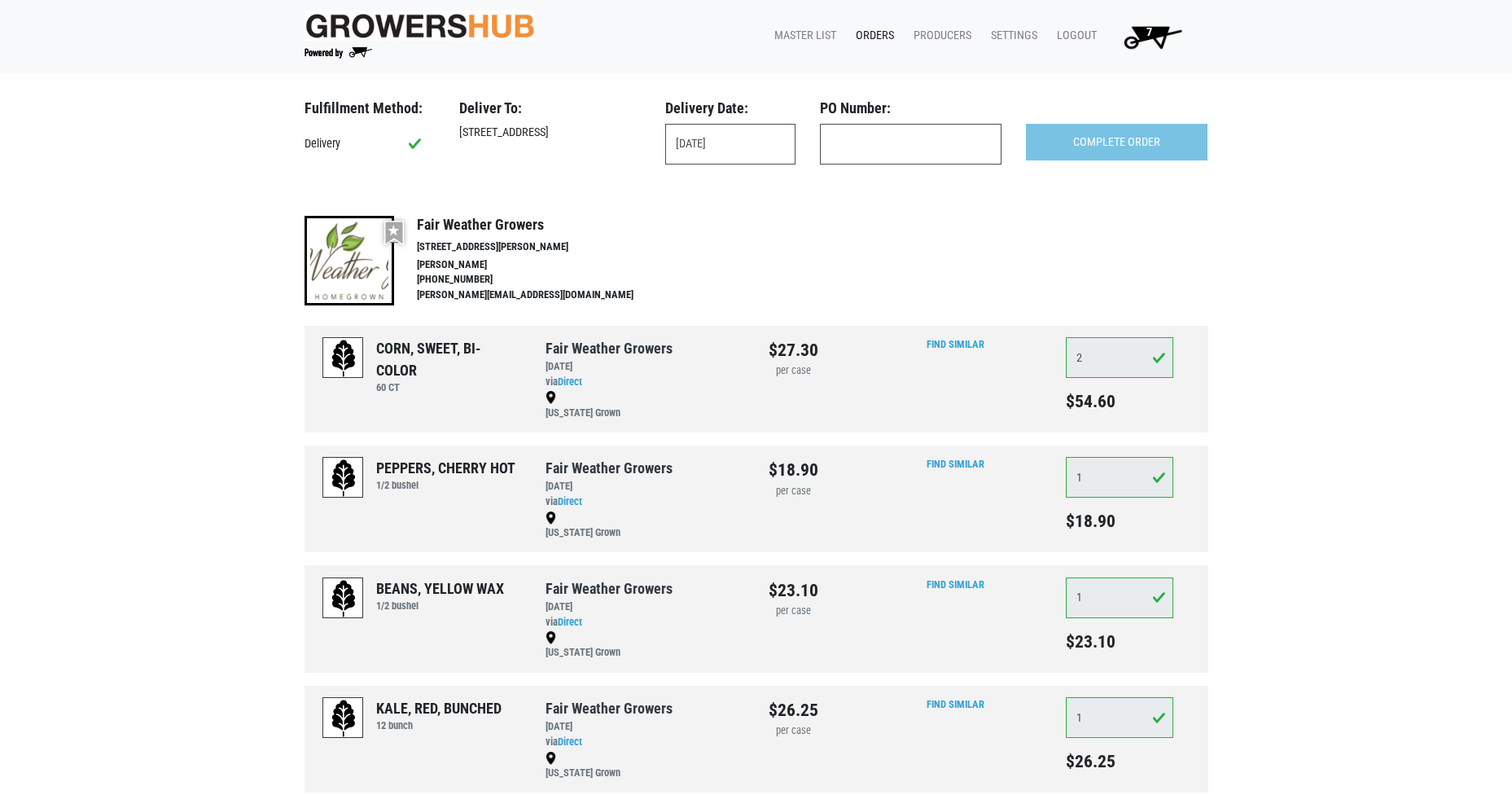
drag, startPoint x: 1530, startPoint y: 461, endPoint x: 1417, endPoint y: 316, distance: 183.8
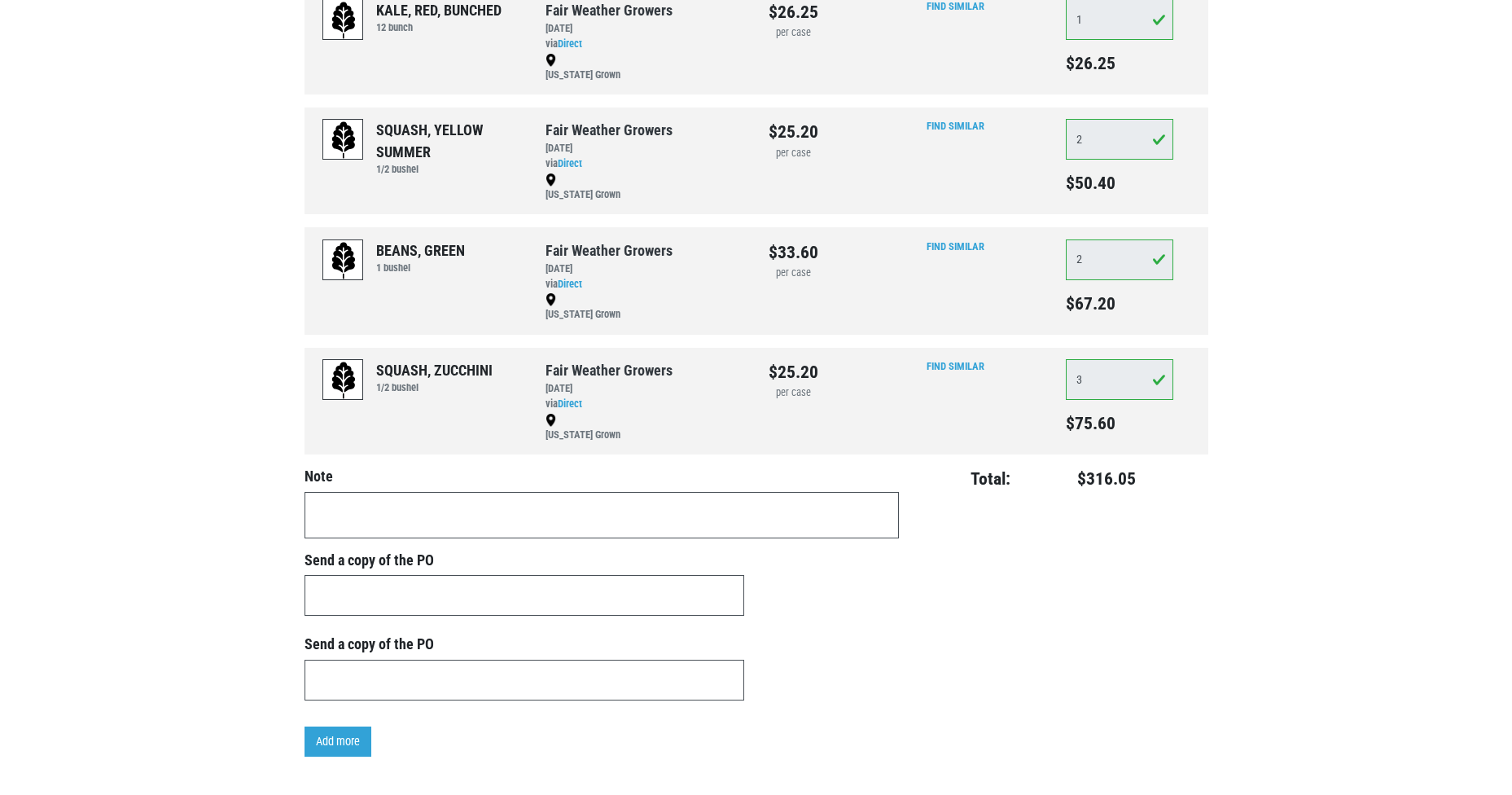
scroll to position [696, 0]
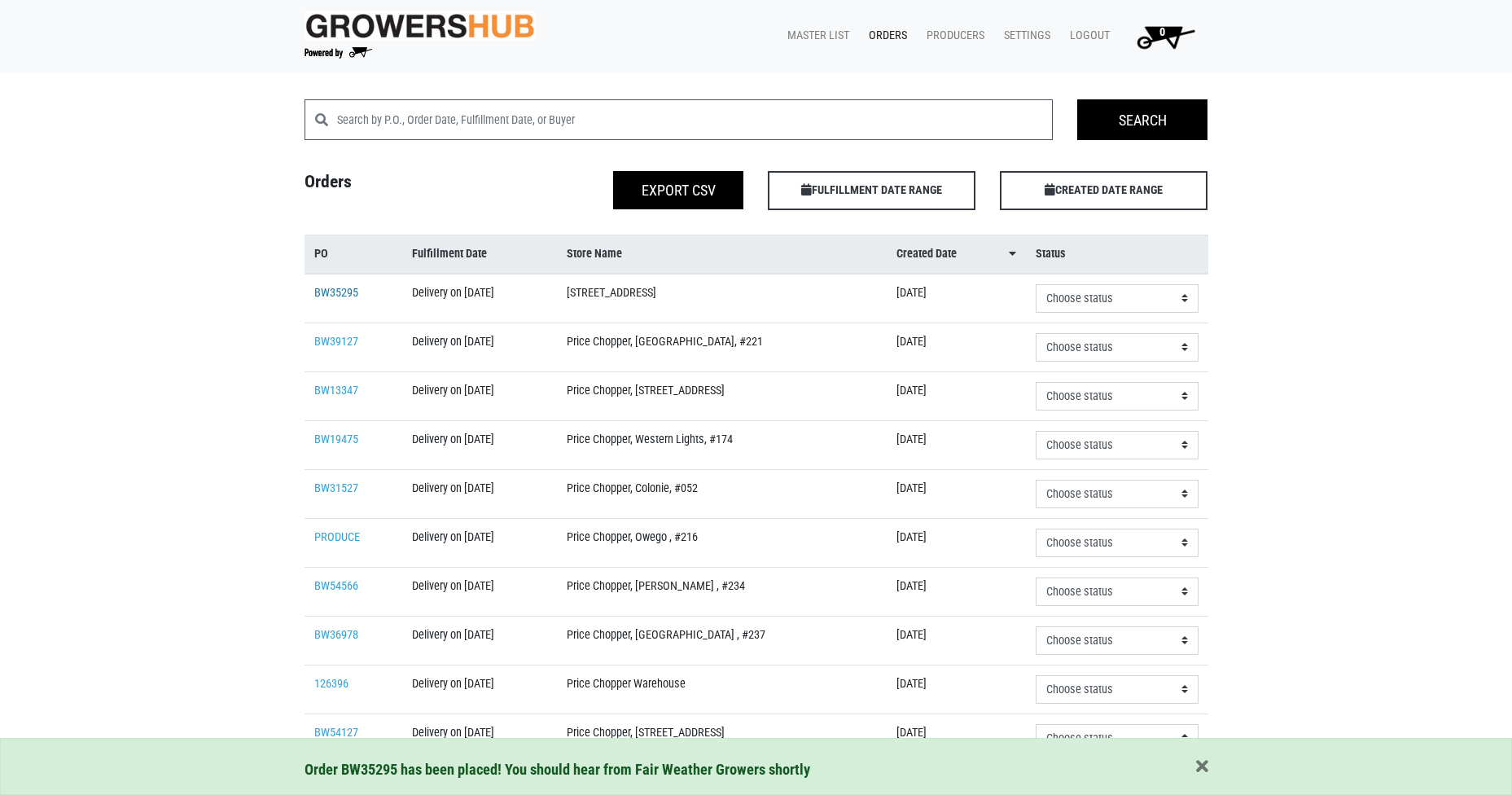
click at [333, 291] on link "BW35295" at bounding box center [336, 292] width 44 height 14
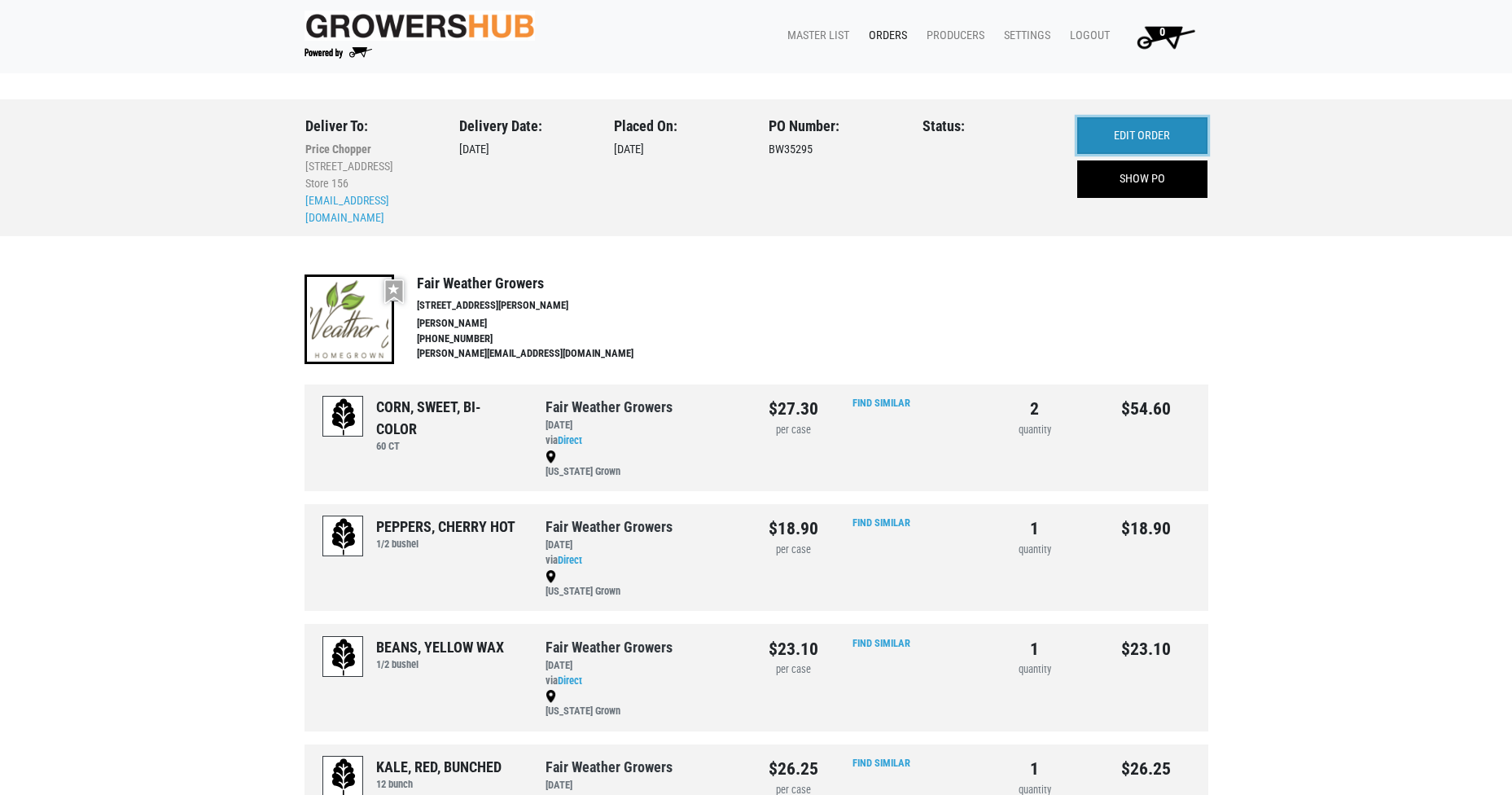
click at [1143, 138] on link "EDIT ORDER" at bounding box center [1142, 135] width 130 height 38
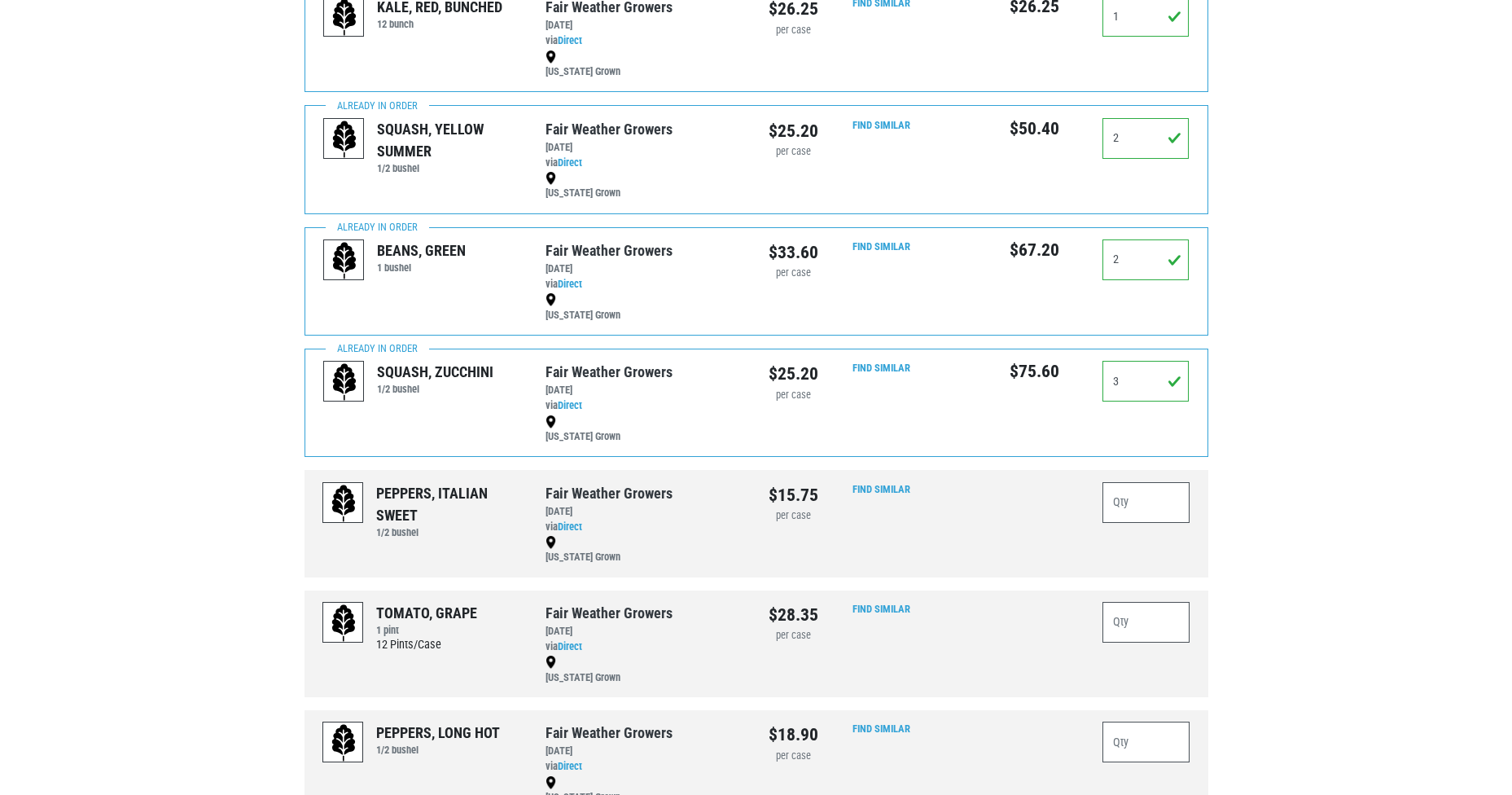
scroll to position [806, 0]
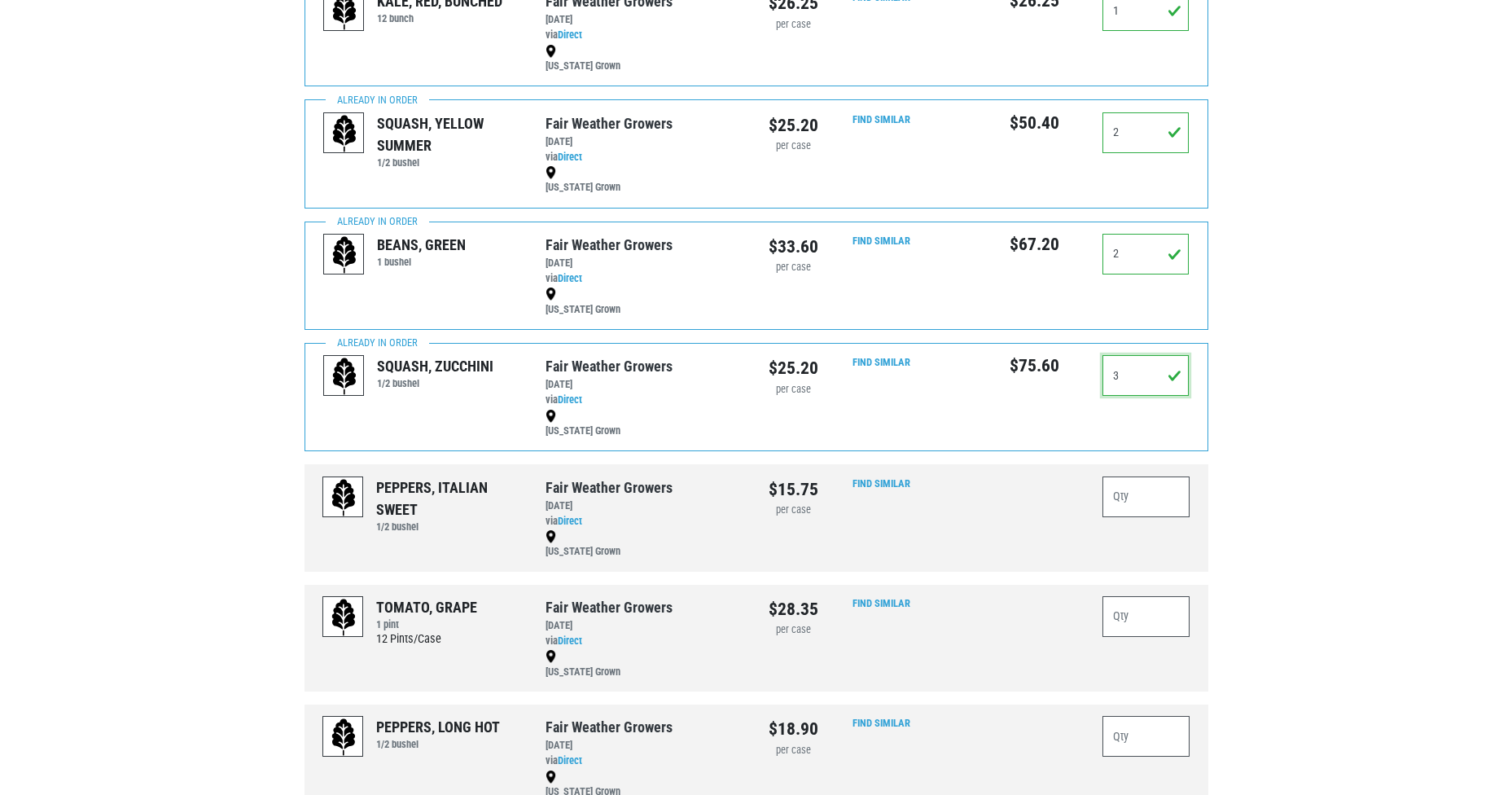
click at [1127, 378] on input "3" at bounding box center [1145, 375] width 87 height 41
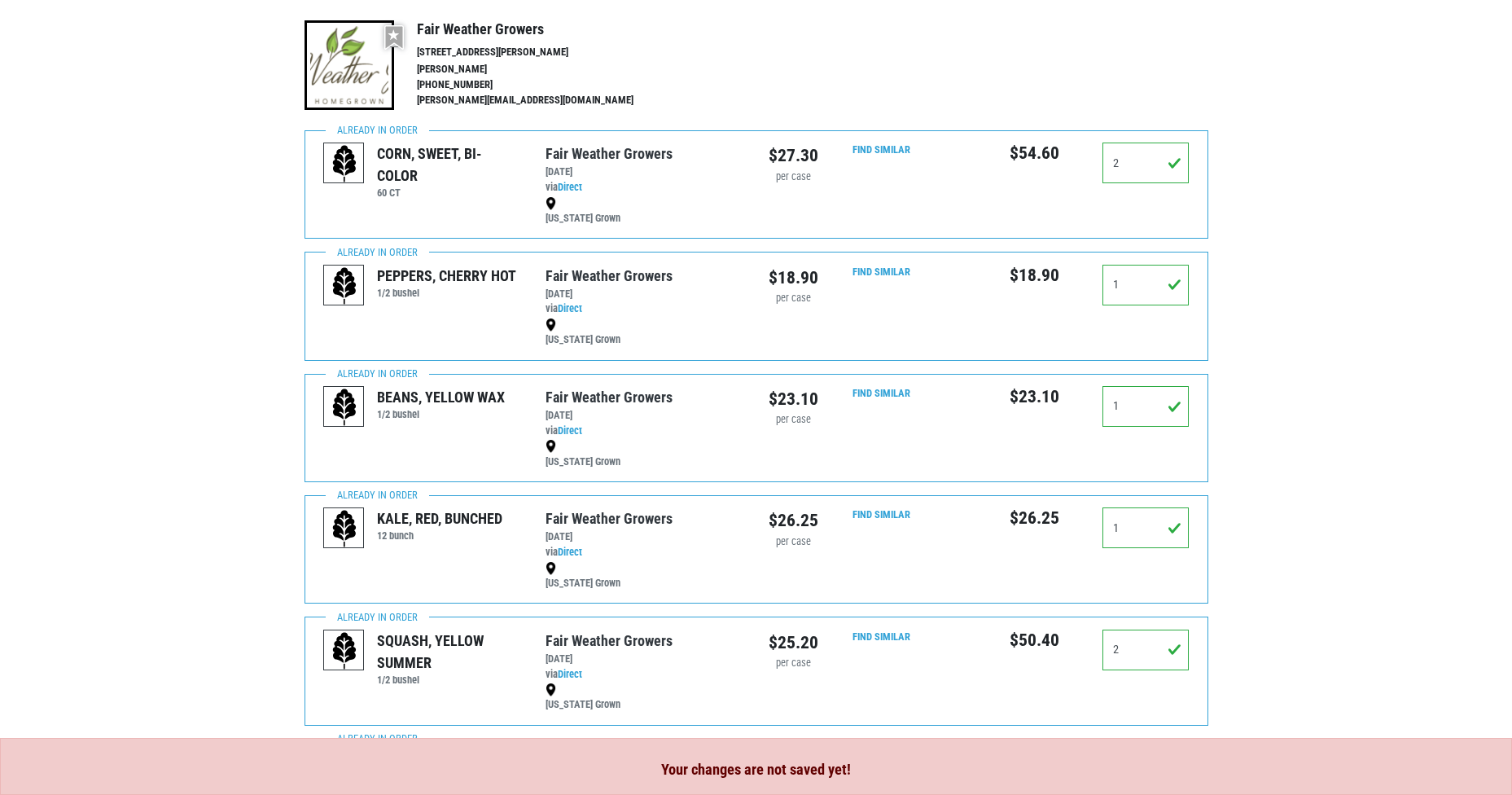
scroll to position [0, 0]
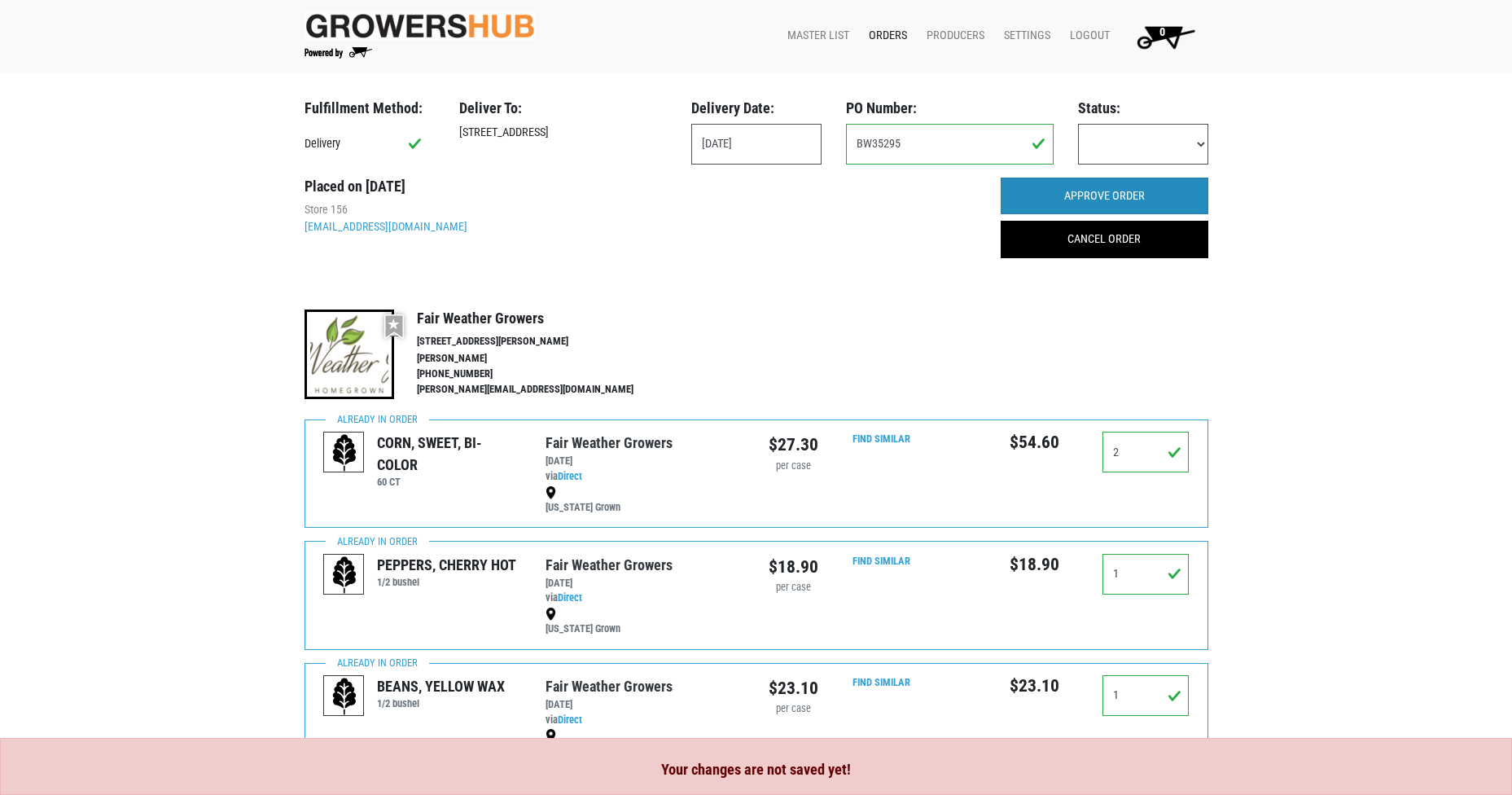
type input "2"
click at [1106, 199] on input "APPROVE ORDER" at bounding box center [1105, 196] width 208 height 38
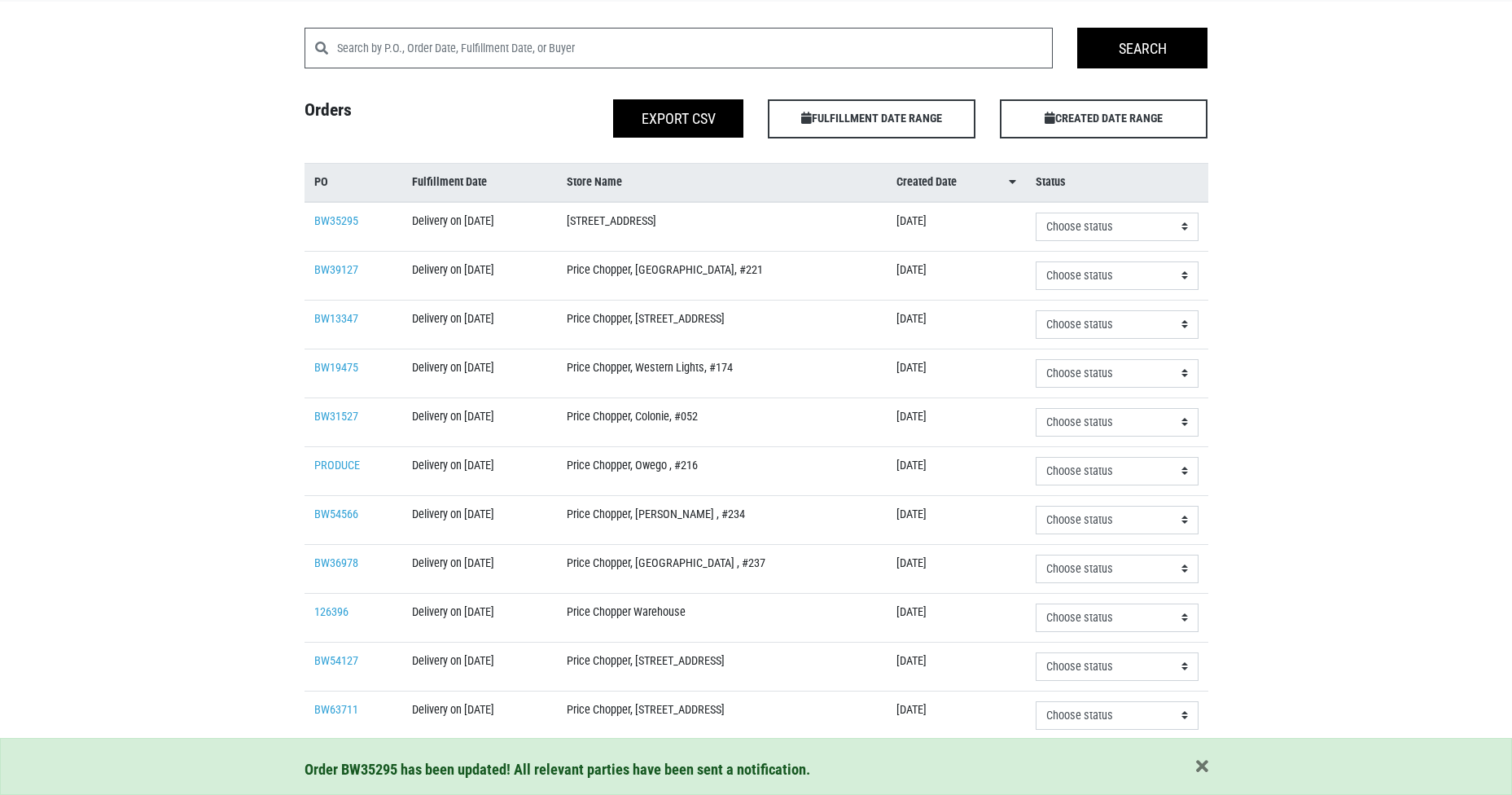
scroll to position [60, 0]
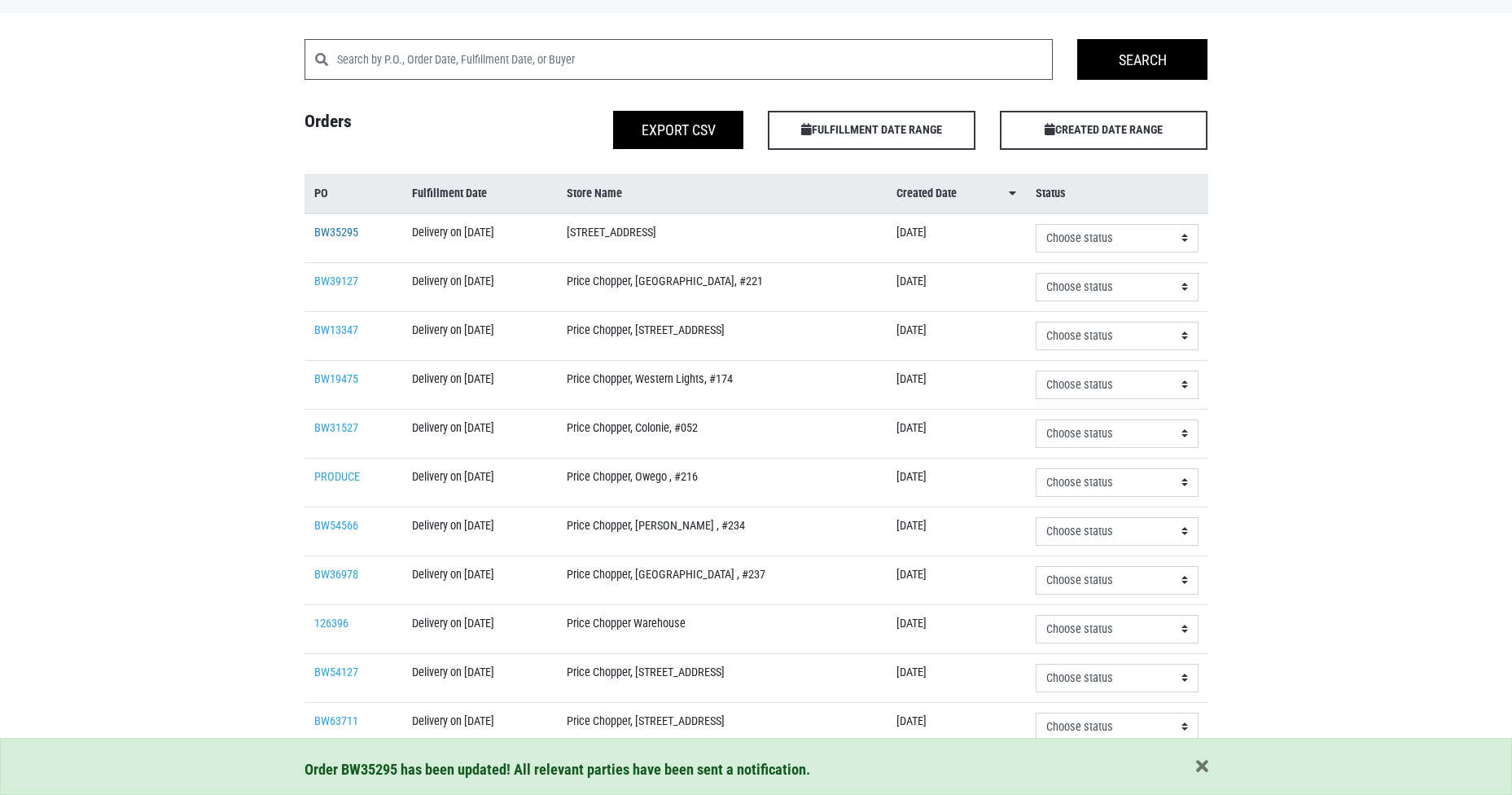
click at [340, 232] on link "BW35295" at bounding box center [336, 232] width 44 height 14
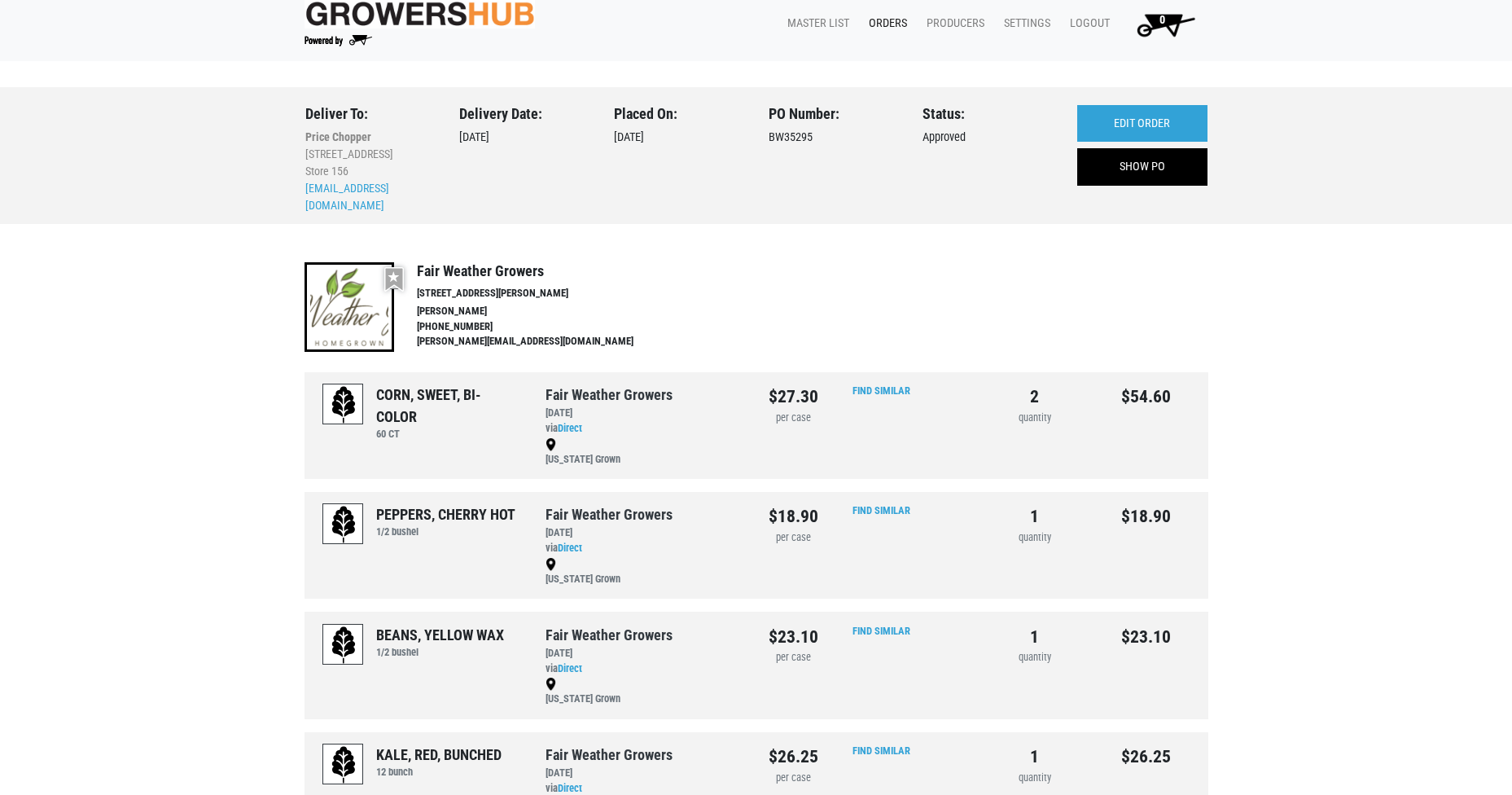
scroll to position [11, 0]
